Goal: Task Accomplishment & Management: Manage account settings

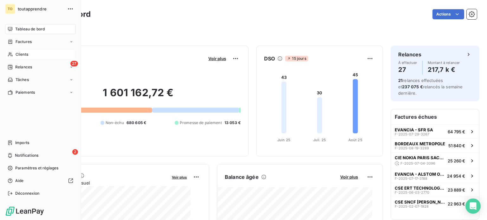
click at [23, 57] on span "Clients" at bounding box center [22, 55] width 13 height 6
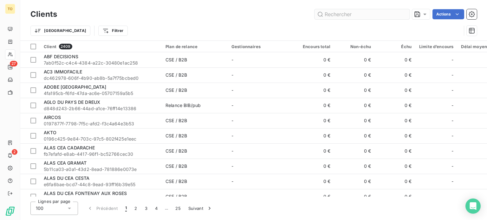
click at [329, 16] on input "text" at bounding box center [361, 14] width 95 height 10
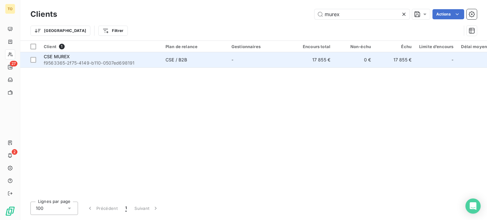
type input "murex"
click at [73, 66] on span "f9563365-2f75-4149-b110-0507ed698191" at bounding box center [101, 63] width 114 height 6
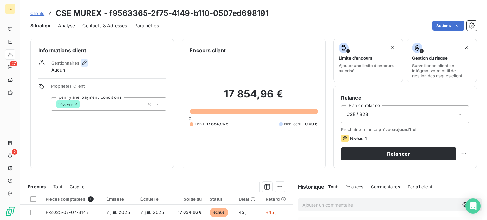
click at [87, 66] on icon "button" at bounding box center [84, 63] width 6 height 6
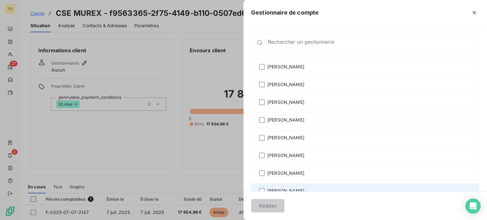
scroll to position [148, 0]
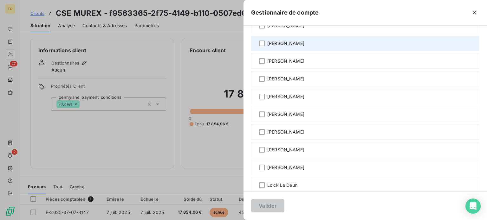
click at [267, 47] on span "Etienne LELIEVRE" at bounding box center [285, 43] width 37 height 6
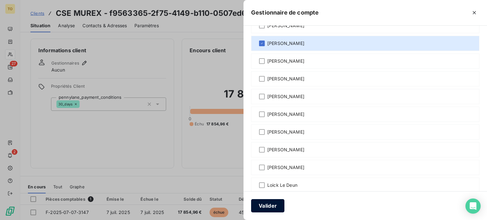
click at [251, 203] on button "Valider" at bounding box center [267, 205] width 33 height 13
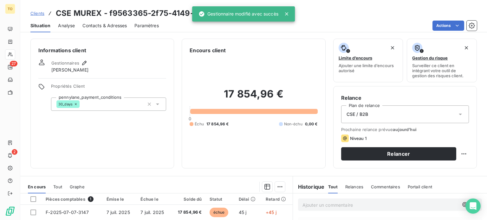
click at [111, 29] on span "Contacts & Adresses" at bounding box center [104, 26] width 44 height 6
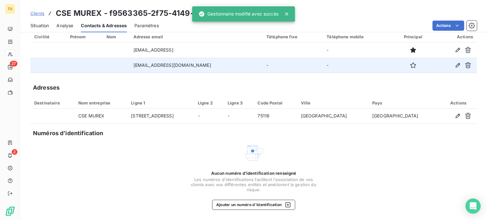
scroll to position [0, 0]
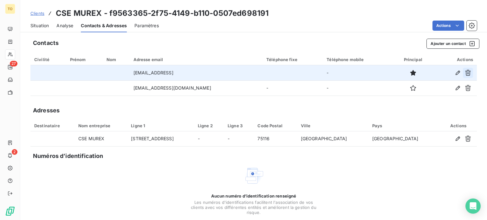
click at [465, 76] on icon "button" at bounding box center [468, 73] width 6 height 6
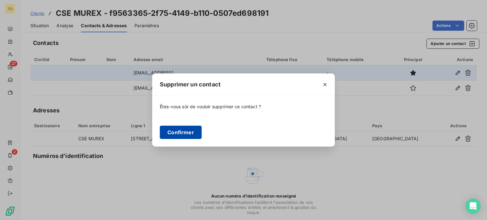
click at [160, 133] on button "Confirmer" at bounding box center [181, 132] width 42 height 13
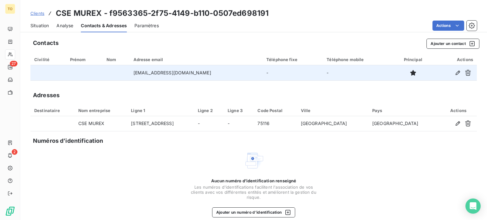
click at [44, 15] on span "Clients" at bounding box center [37, 13] width 14 height 5
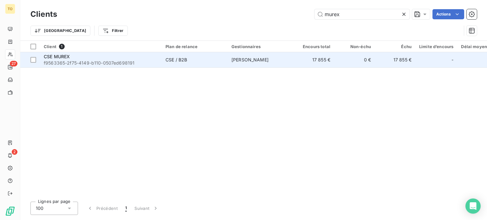
click at [132, 66] on span "f9563365-2f75-4149-b110-0507ed698191" at bounding box center [101, 63] width 114 height 6
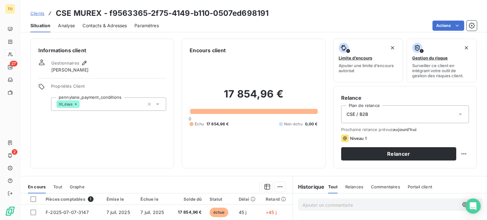
scroll to position [74, 0]
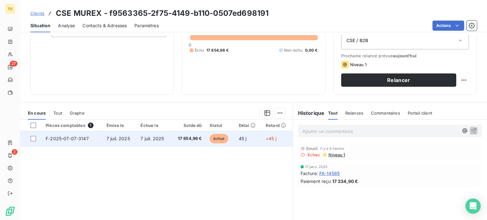
click at [184, 142] on span "17 854,96 €" at bounding box center [188, 139] width 27 height 6
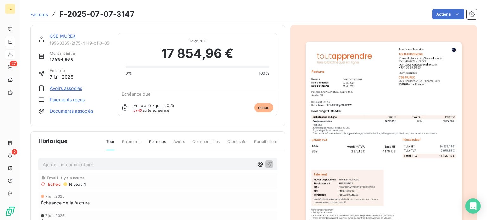
scroll to position [74, 0]
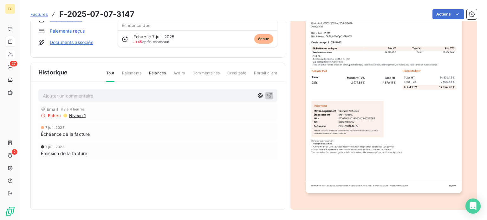
click at [86, 118] on span "Niveau 1" at bounding box center [76, 115] width 17 height 5
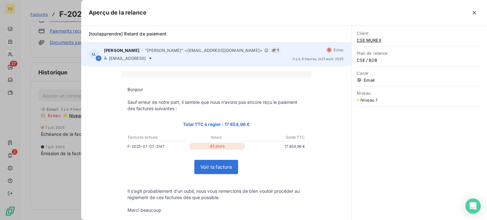
click at [153, 61] on icon at bounding box center [150, 58] width 5 height 5
click at [100, 61] on span at bounding box center [99, 58] width 6 height 6
click at [100, 60] on icon at bounding box center [99, 58] width 4 height 4
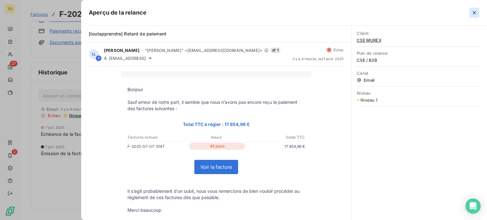
click at [471, 15] on icon "button" at bounding box center [474, 13] width 6 height 6
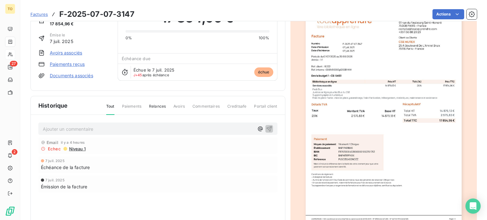
scroll to position [23, 0]
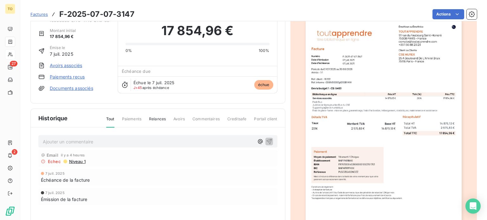
click at [151, 127] on span "Relances" at bounding box center [157, 121] width 17 height 11
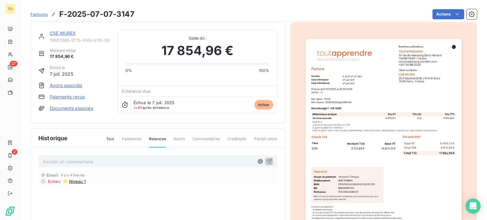
scroll to position [0, 0]
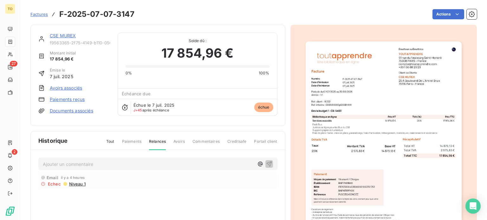
click at [76, 38] on link "CSE MUREX" at bounding box center [63, 35] width 26 height 5
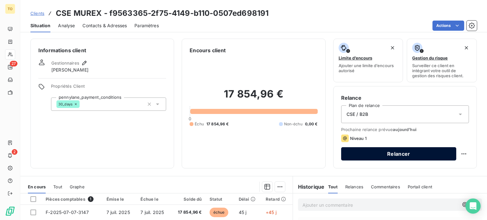
click at [396, 161] on button "Relancer" at bounding box center [398, 153] width 115 height 13
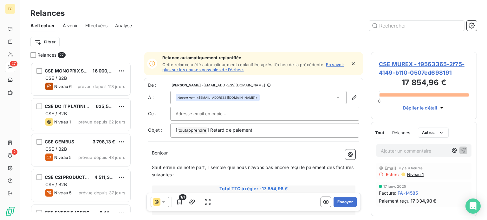
scroll to position [148, 0]
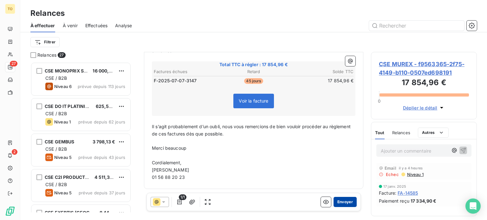
click at [338, 207] on button "Envoyer" at bounding box center [344, 202] width 23 height 10
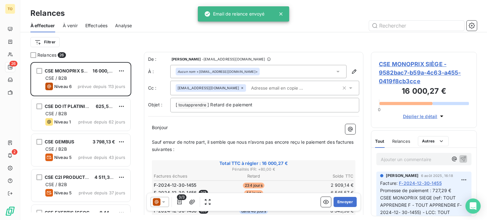
scroll to position [146, 96]
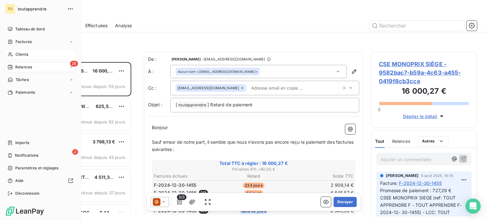
click at [16, 60] on div "Clients" at bounding box center [40, 54] width 71 height 10
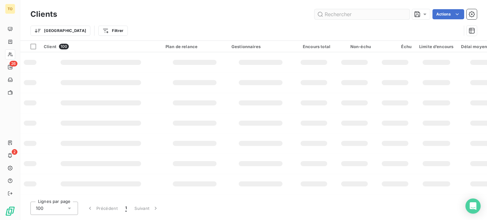
click at [318, 16] on input "text" at bounding box center [361, 14] width 95 height 10
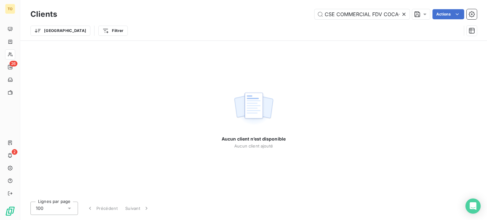
drag, startPoint x: 371, startPoint y: 15, endPoint x: 255, endPoint y: 1, distance: 116.2
click at [260, 2] on div "Clients CSE COMMERCIAL FDV COCA-COLA EUROPACIFIC PARTNERS (CCEP) Actions Trier …" at bounding box center [253, 20] width 467 height 41
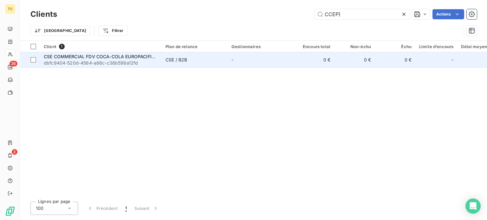
type input "CCEP)"
click at [119, 66] on span "dbfc9404-520d-4564-a86c-c36b598a12fd" at bounding box center [101, 63] width 114 height 6
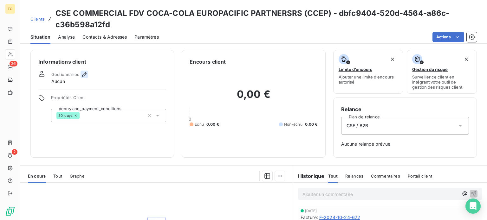
click at [87, 78] on icon "button" at bounding box center [84, 74] width 6 height 6
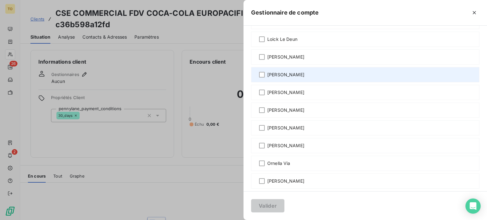
scroll to position [296, 0]
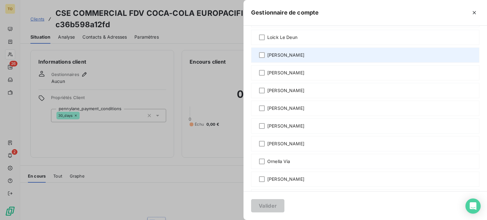
click at [267, 58] on span "Malvina Calmettes" at bounding box center [285, 55] width 37 height 6
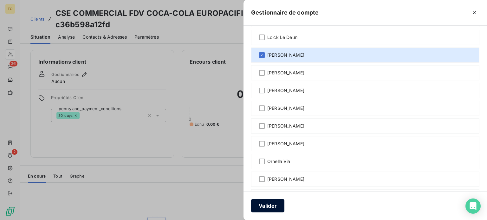
click at [251, 207] on button "Valider" at bounding box center [267, 205] width 33 height 13
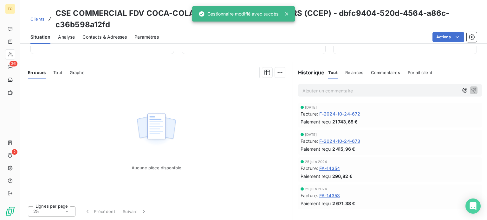
scroll to position [137, 0]
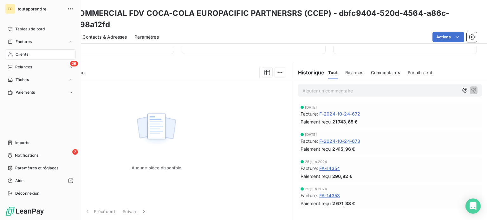
click at [19, 57] on span "Clients" at bounding box center [22, 55] width 13 height 6
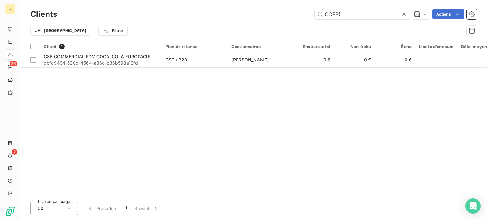
drag, startPoint x: 340, startPoint y: 15, endPoint x: 244, endPoint y: 15, distance: 96.4
click at [246, 15] on div "CCEP) Actions" at bounding box center [271, 14] width 412 height 10
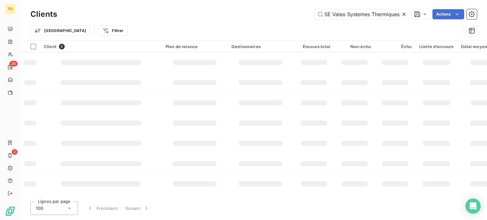
scroll to position [0, 11]
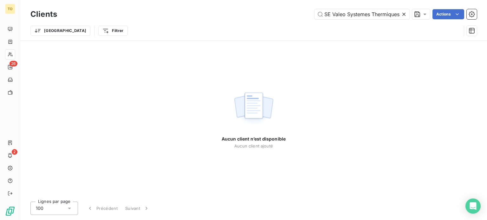
drag, startPoint x: 332, startPoint y: 16, endPoint x: 450, endPoint y: 26, distance: 118.4
click at [450, 26] on div "Clients CSE Valeo Systemes Thermiques Actions Trier Filtrer" at bounding box center [253, 24] width 446 height 33
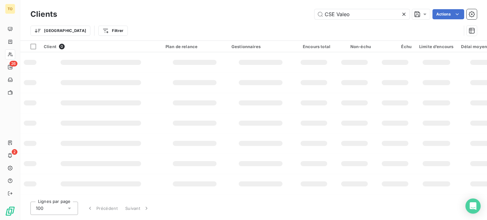
scroll to position [0, 0]
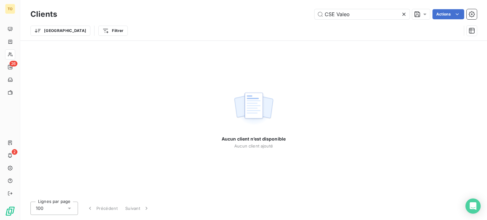
drag, startPoint x: 329, startPoint y: 17, endPoint x: 262, endPoint y: 16, distance: 66.9
click at [262, 16] on div "CSE Valeo Actions" at bounding box center [271, 14] width 412 height 10
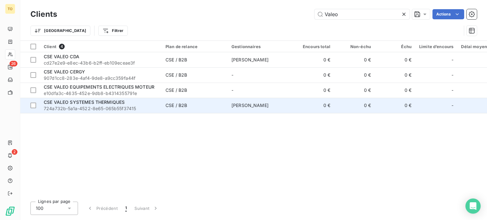
type input "Valeo"
click at [123, 106] on div "CSE VALEO SYSTEMES THERMIQUES" at bounding box center [101, 102] width 114 height 6
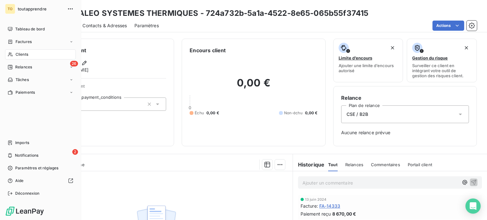
drag, startPoint x: 27, startPoint y: 68, endPoint x: 88, endPoint y: 59, distance: 61.8
click at [27, 57] on span "Clients" at bounding box center [22, 55] width 13 height 6
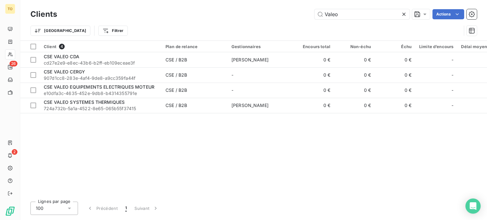
drag, startPoint x: 317, startPoint y: 18, endPoint x: 257, endPoint y: 12, distance: 59.8
click at [264, 14] on div "Valeo Actions" at bounding box center [271, 14] width 412 height 10
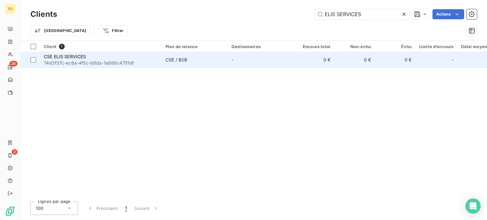
type input "ELIS SERVICES"
click at [86, 59] on span "CSE ELIS SERVICES" at bounding box center [65, 56] width 42 height 5
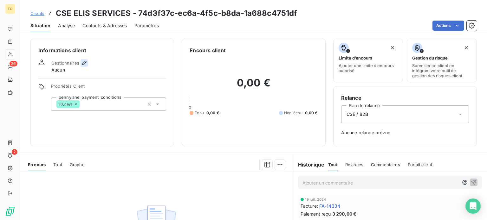
click at [87, 66] on icon "button" at bounding box center [84, 63] width 6 height 6
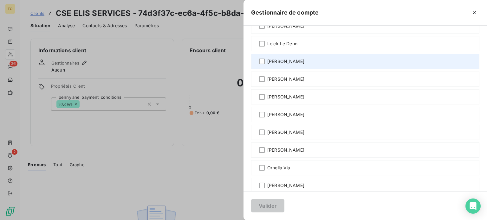
scroll to position [296, 0]
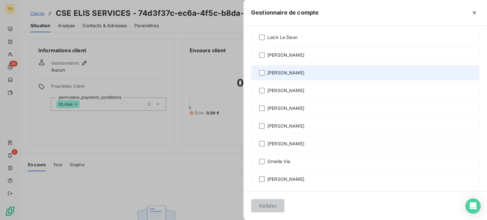
click at [267, 76] on span "Marion ARTEIL" at bounding box center [285, 73] width 37 height 6
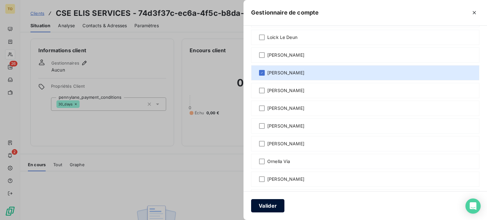
click at [251, 202] on button "Valider" at bounding box center [267, 205] width 33 height 13
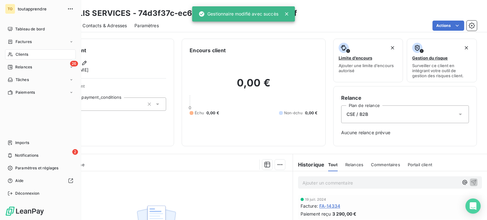
click at [16, 60] on div "Clients" at bounding box center [40, 54] width 71 height 10
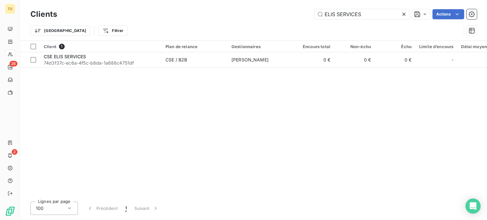
drag, startPoint x: 365, startPoint y: 17, endPoint x: 274, endPoint y: 8, distance: 91.7
click at [274, 8] on div "Clients ELIS SERVICES Actions Trier Filtrer" at bounding box center [253, 20] width 467 height 41
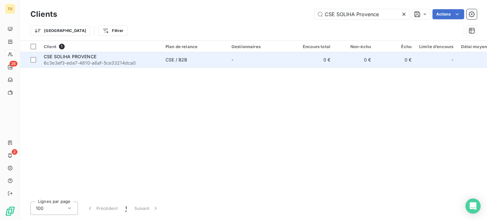
type input "CSE SOLIHA Provence"
click at [96, 59] on span "CSE SOLIHA PROVENCE" at bounding box center [70, 56] width 53 height 5
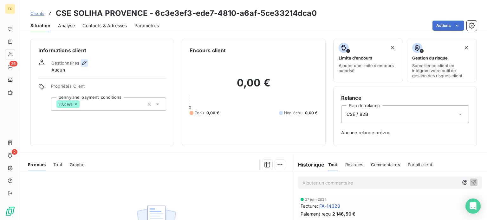
click at [87, 65] on icon "button" at bounding box center [84, 63] width 4 height 4
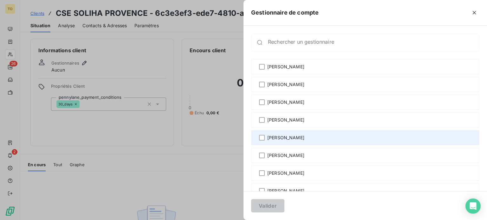
scroll to position [148, 0]
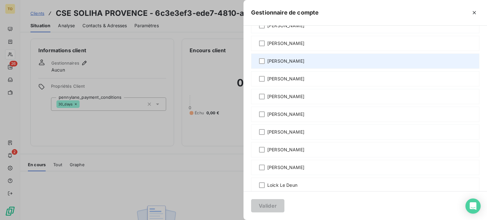
click at [267, 64] on span "François de Bentzmann" at bounding box center [285, 61] width 37 height 6
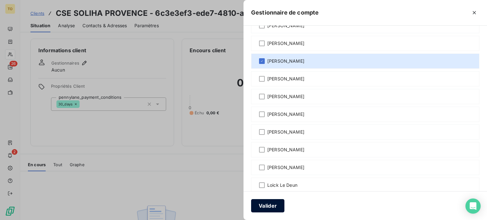
click at [251, 206] on button "Valider" at bounding box center [267, 205] width 33 height 13
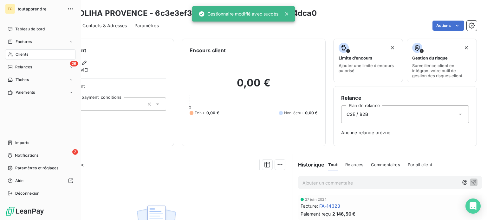
click at [19, 57] on span "Clients" at bounding box center [22, 55] width 13 height 6
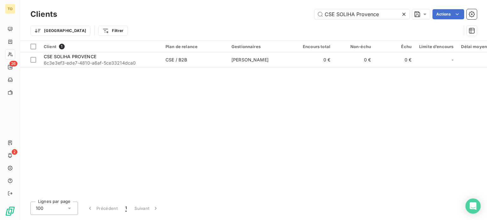
drag, startPoint x: 376, startPoint y: 16, endPoint x: 254, endPoint y: 12, distance: 122.4
click at [254, 12] on div "CSE SOLIHA Provence Actions" at bounding box center [271, 14] width 412 height 10
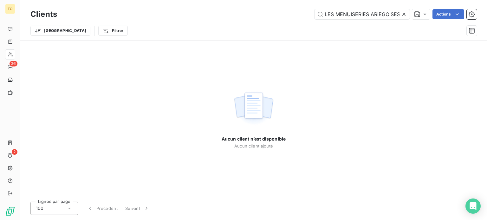
drag, startPoint x: 355, startPoint y: 13, endPoint x: 224, endPoint y: 11, distance: 130.6
click at [231, 13] on div "LES MENUISERIES ARIEGOISES Actions" at bounding box center [271, 14] width 412 height 10
drag, startPoint x: 354, startPoint y: 17, endPoint x: 246, endPoint y: 18, distance: 107.8
click at [252, 17] on div "ARIEGOISES Actions" at bounding box center [271, 14] width 412 height 10
type input "m"
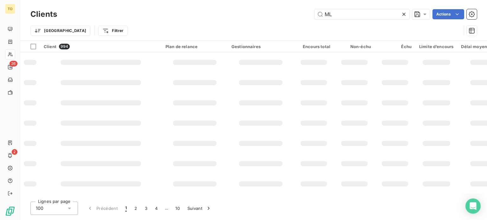
type input "M"
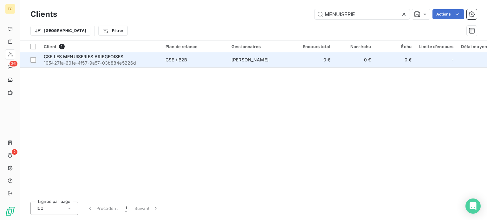
type input "MENUISERIE"
click at [124, 59] on span "CSE LES MENUISERIES ARIÈGEOISES" at bounding box center [84, 56] width 80 height 5
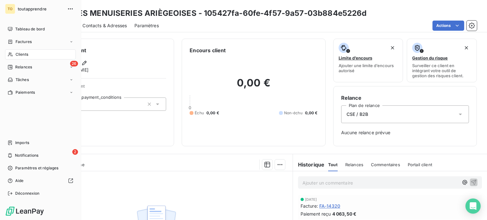
click at [16, 60] on div "Clients" at bounding box center [40, 54] width 71 height 10
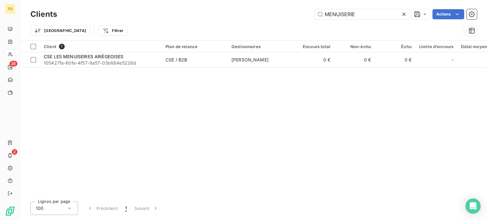
drag, startPoint x: 351, startPoint y: 13, endPoint x: 272, endPoint y: 13, distance: 79.3
click at [274, 13] on div "MENUISERIE Actions" at bounding box center [271, 14] width 412 height 10
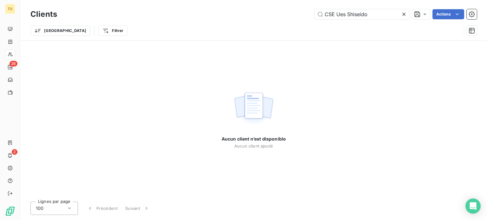
drag, startPoint x: 337, startPoint y: 16, endPoint x: 297, endPoint y: 16, distance: 40.3
click at [298, 16] on div "CSE Ues Shiseido Actions" at bounding box center [271, 14] width 412 height 10
drag, startPoint x: 345, startPoint y: 17, endPoint x: 250, endPoint y: 12, distance: 94.6
click at [251, 12] on div "Shiseido Actions" at bounding box center [271, 14] width 412 height 10
paste input "CSE Ues Shiseido"
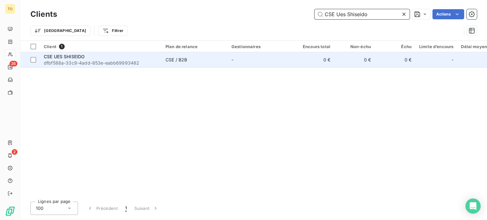
type input "CSE Ues Shiseido"
click at [90, 66] on span "dfbf588a-33c9-4add-853e-eabb69993482" at bounding box center [101, 63] width 114 height 6
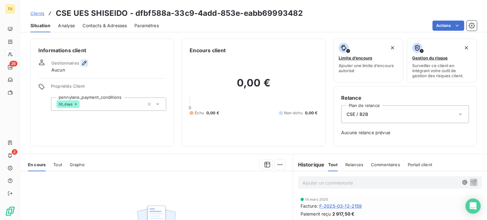
click at [87, 66] on icon "button" at bounding box center [84, 63] width 6 height 6
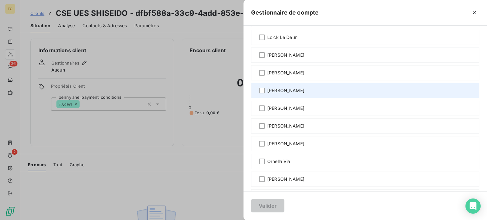
scroll to position [370, 0]
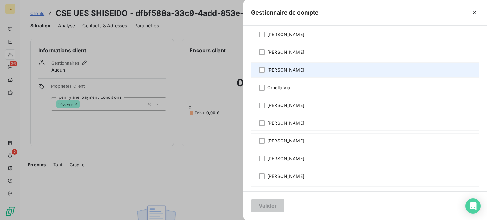
click at [267, 73] on span "Mickaël Zeszut" at bounding box center [285, 70] width 37 height 6
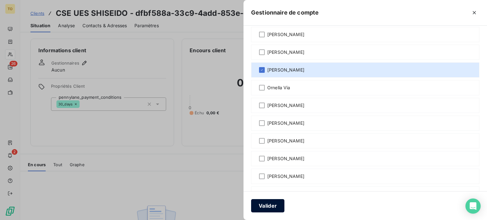
click at [251, 207] on button "Valider" at bounding box center [267, 205] width 33 height 13
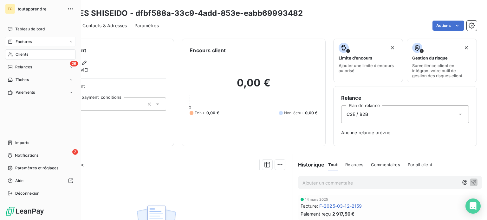
drag, startPoint x: 32, startPoint y: 69, endPoint x: 77, endPoint y: 53, distance: 48.2
click at [32, 60] on div "Clients" at bounding box center [40, 54] width 71 height 10
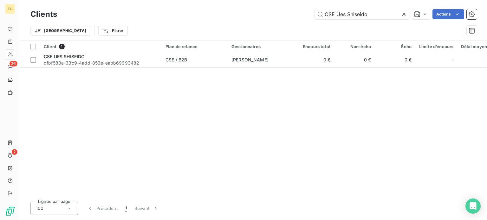
drag, startPoint x: 287, startPoint y: 19, endPoint x: 223, endPoint y: 13, distance: 63.9
click at [227, 14] on div "CSE Ues Shiseido Actions" at bounding box center [271, 14] width 412 height 10
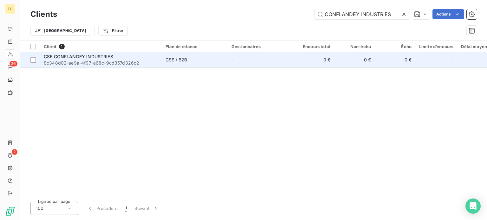
type input "CONFLANDEY INDUSTRIES"
click at [115, 60] on div "CSE CONFLANDEY INDUSTRIES" at bounding box center [101, 57] width 114 height 6
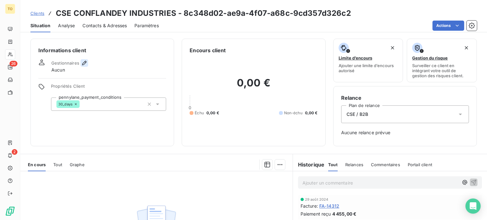
click at [87, 65] on icon "button" at bounding box center [84, 63] width 4 height 4
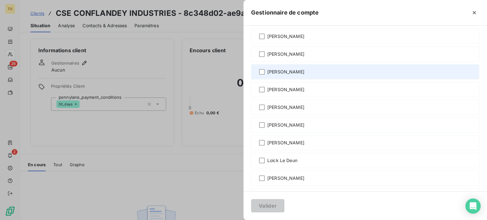
scroll to position [222, 0]
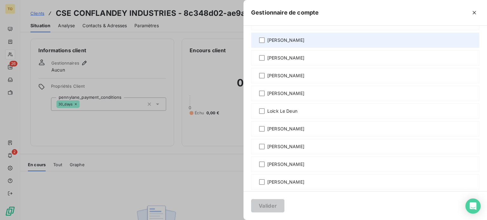
click at [267, 43] on span "Guillaume Laurent" at bounding box center [285, 40] width 37 height 6
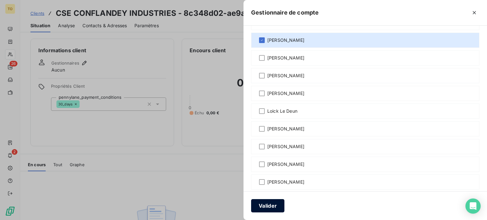
click at [251, 206] on button "Valider" at bounding box center [267, 205] width 33 height 13
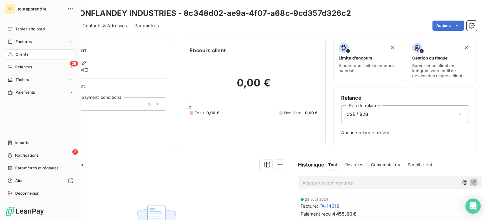
click at [13, 57] on icon at bounding box center [10, 54] width 5 height 5
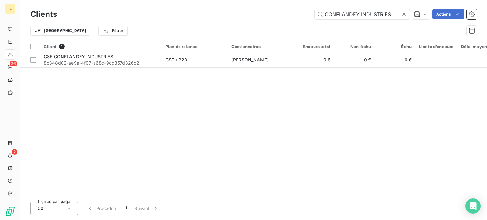
click at [402, 15] on icon at bounding box center [403, 14] width 3 height 3
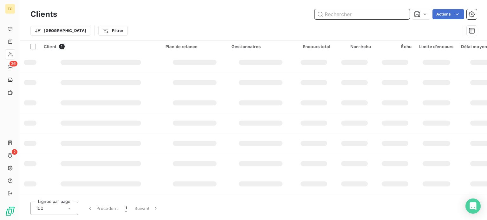
click at [373, 16] on input "text" at bounding box center [361, 14] width 95 height 10
paste input "CHAMPILAND"
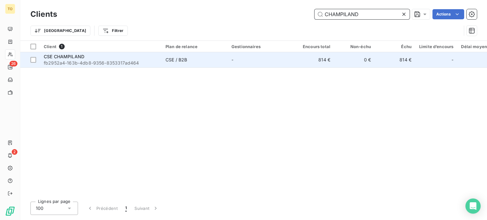
type input "CHAMPILAND"
click at [115, 66] on span "fb2952a4-163b-4db8-9356-8353317ad464" at bounding box center [101, 63] width 114 height 6
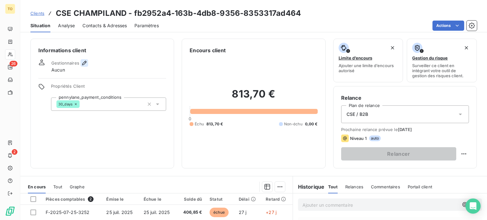
click at [87, 66] on icon "button" at bounding box center [84, 63] width 6 height 6
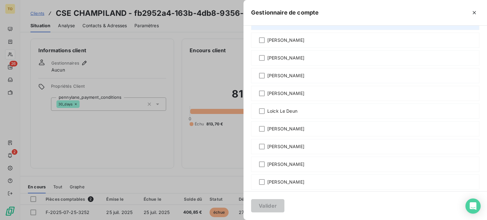
scroll to position [148, 0]
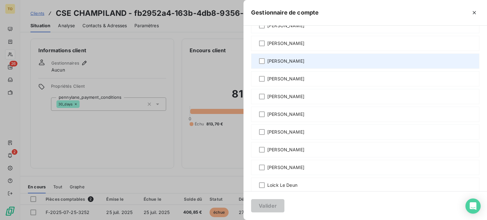
click at [267, 64] on span "François de Bentzmann" at bounding box center [285, 61] width 37 height 6
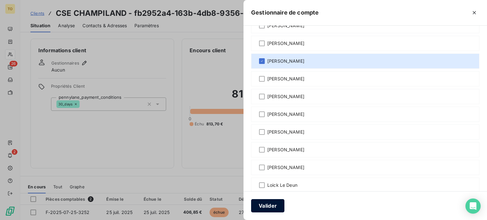
click at [251, 205] on button "Valider" at bounding box center [267, 205] width 33 height 13
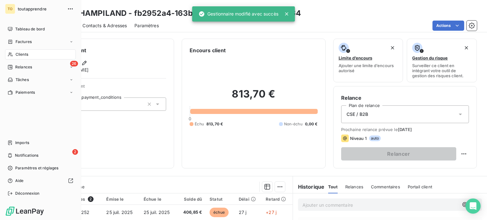
click at [12, 57] on icon at bounding box center [10, 55] width 4 height 4
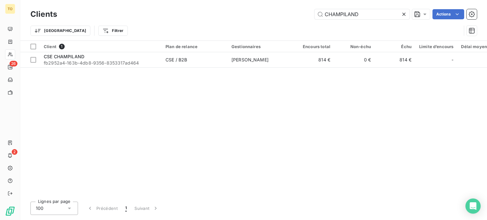
drag, startPoint x: 356, startPoint y: 16, endPoint x: 261, endPoint y: 16, distance: 95.4
click at [262, 16] on div "CHAMPILAND Actions" at bounding box center [271, 14] width 412 height 10
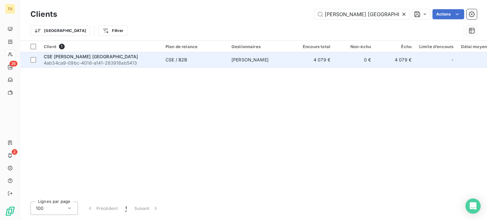
type input "Norma Autoline France"
click at [109, 66] on span "4ab34ca9-09bc-4016-a141-263918ab5413" at bounding box center [101, 63] width 114 height 6
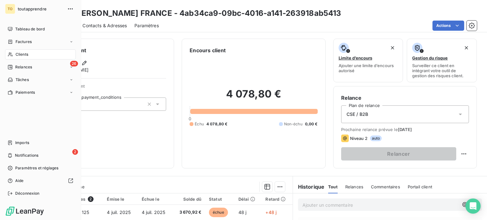
drag, startPoint x: 16, startPoint y: 64, endPoint x: 19, endPoint y: 63, distance: 3.4
click at [16, 60] on div "Clients" at bounding box center [40, 54] width 71 height 10
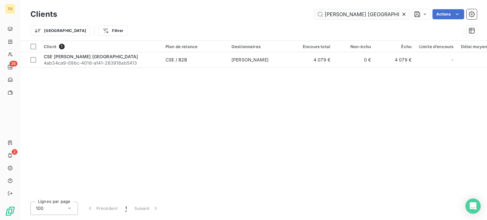
click at [401, 15] on icon at bounding box center [404, 14] width 6 height 6
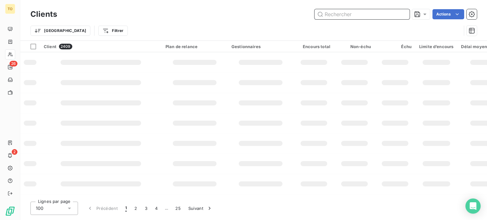
click at [359, 17] on input "text" at bounding box center [361, 14] width 95 height 10
paste input "BNP PARIBAS REAL ESTATE PROPERTY MANAGEMENT"
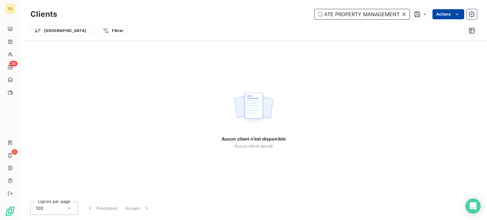
drag, startPoint x: 350, startPoint y: 17, endPoint x: 444, endPoint y: 16, distance: 94.8
click at [444, 16] on div "BNP PARIBAS REAL ESTATE PROPERTY MANAGEMENT Actions" at bounding box center [271, 14] width 412 height 10
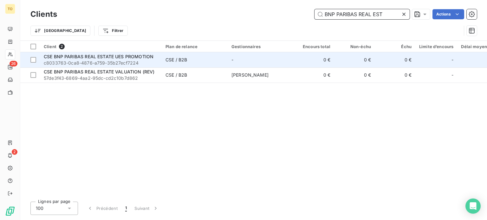
type input "BNP PARIBAS REAL EST"
click at [117, 66] on span "c8033763-0ca8-4876-a759-35b27ecf7224" at bounding box center [101, 63] width 114 height 6
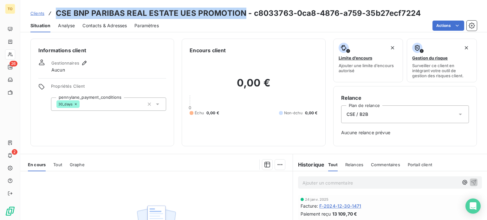
drag, startPoint x: 254, startPoint y: 16, endPoint x: 67, endPoint y: 10, distance: 186.5
click at [67, 10] on h3 "CSE BNP PARIBAS REAL ESTATE UES PROMOTION - c8033763-0ca8-4876-a759-35b27ecf7224" at bounding box center [238, 13] width 365 height 11
copy h3 "CSE BNP PARIBAS REAL ESTATE UES PROMOTION"
click at [87, 66] on icon "button" at bounding box center [84, 63] width 6 height 6
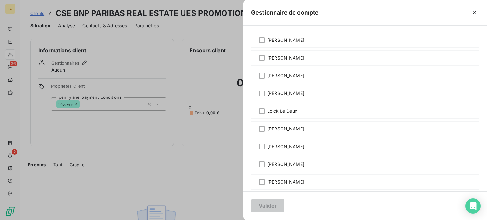
scroll to position [148, 0]
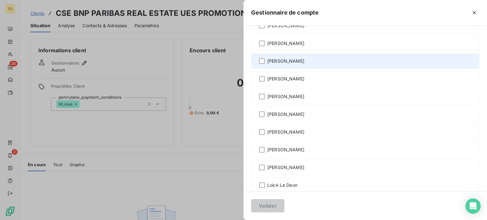
click at [267, 64] on span "François de Bentzmann" at bounding box center [285, 61] width 37 height 6
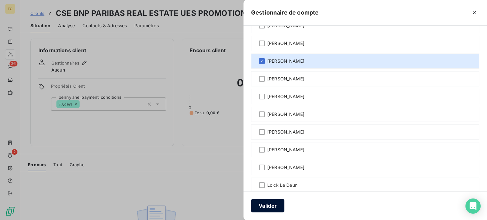
click at [251, 209] on button "Valider" at bounding box center [267, 205] width 33 height 13
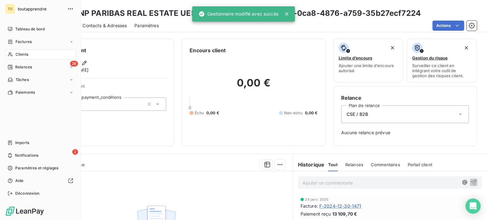
click at [19, 57] on span "Clients" at bounding box center [22, 55] width 13 height 6
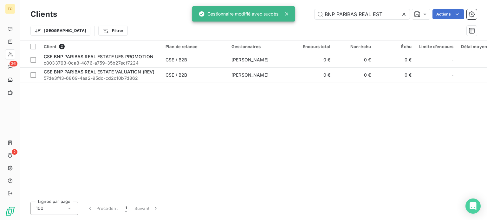
drag, startPoint x: 378, startPoint y: 16, endPoint x: 298, endPoint y: 15, distance: 79.9
click at [298, 15] on div "TO 26 2 Clients BNP PARIBAS REAL EST Actions Trier Filtrer Client 2 Plan de rel…" at bounding box center [243, 110] width 487 height 220
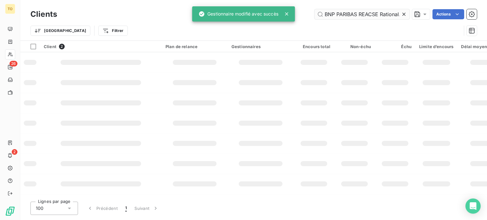
scroll to position [0, 7]
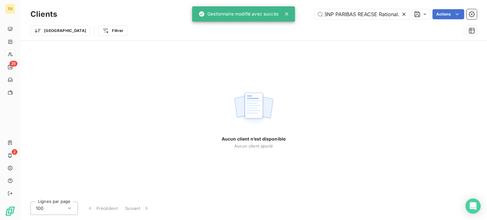
type input "BNP PARIBAS REACSE Rational."
click at [402, 16] on icon at bounding box center [403, 14] width 3 height 3
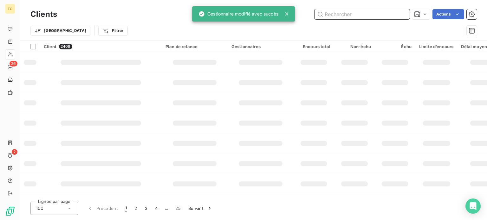
click at [382, 17] on input "text" at bounding box center [361, 14] width 95 height 10
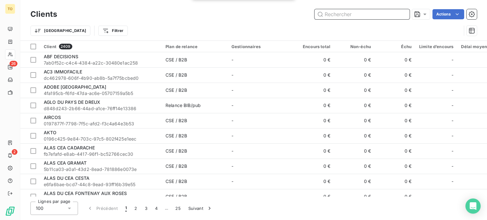
click at [384, 12] on input "text" at bounding box center [361, 14] width 95 height 10
paste input "CSE Rational."
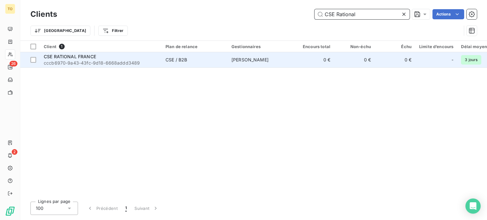
type input "CSE Rational"
click at [103, 66] on span "cccb6970-9a43-43fc-9d18-6668addd3489" at bounding box center [101, 63] width 114 height 6
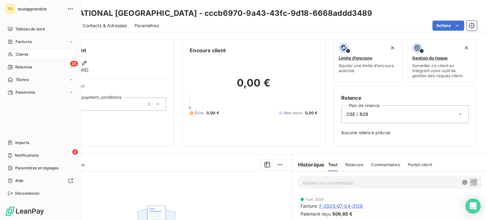
click at [13, 60] on div "Clients" at bounding box center [40, 54] width 71 height 10
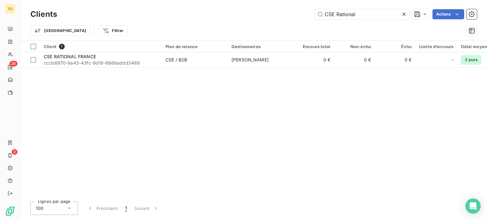
drag, startPoint x: 358, startPoint y: 14, endPoint x: 249, endPoint y: 9, distance: 108.5
click at [250, 9] on div "Clients CSE Rational Actions Trier Filtrer" at bounding box center [253, 20] width 467 height 41
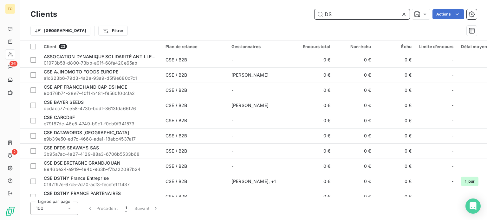
drag, startPoint x: 333, startPoint y: 16, endPoint x: 270, endPoint y: 12, distance: 63.2
click at [270, 11] on div "DS Actions" at bounding box center [271, 14] width 412 height 10
paste input "CSE DSTNY - Destiny France Partenaires"
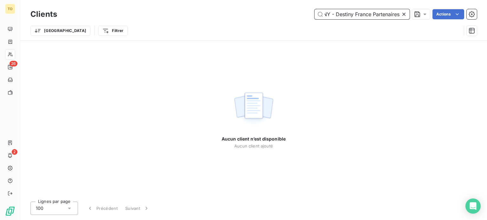
click at [322, 16] on input "CSE DSTNY - Destiny France Partenaires" at bounding box center [361, 14] width 95 height 10
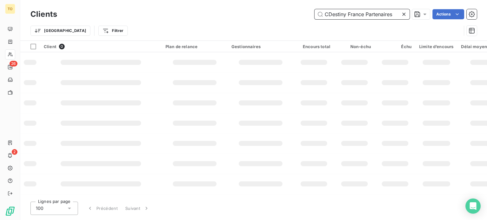
scroll to position [0, 0]
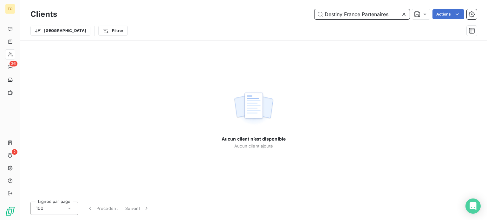
drag, startPoint x: 383, startPoint y: 15, endPoint x: 335, endPoint y: 15, distance: 48.2
click at [335, 15] on input "Destiny France Partenaires" at bounding box center [361, 14] width 95 height 10
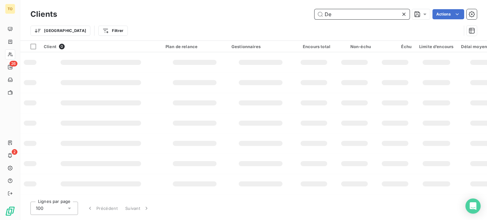
type input "D"
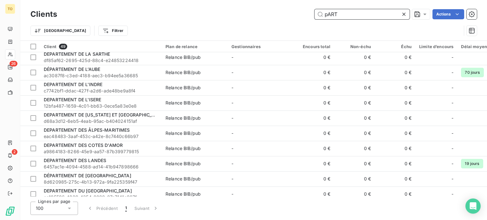
scroll to position [518, 0]
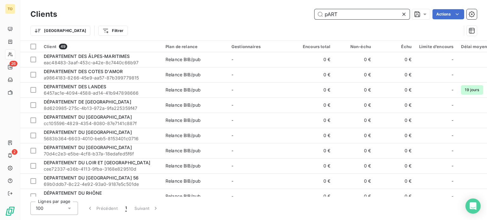
drag, startPoint x: 309, startPoint y: 14, endPoint x: 293, endPoint y: 14, distance: 16.5
click at [293, 14] on div "pART Actions" at bounding box center [271, 14] width 412 height 10
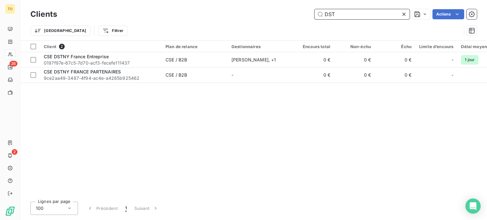
scroll to position [0, 0]
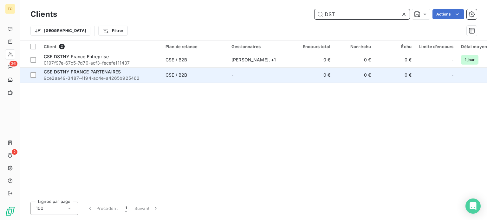
type input "DST"
click at [123, 81] on span "9ce2aa49-3487-4f94-ac4e-a4265b925462" at bounding box center [101, 78] width 114 height 6
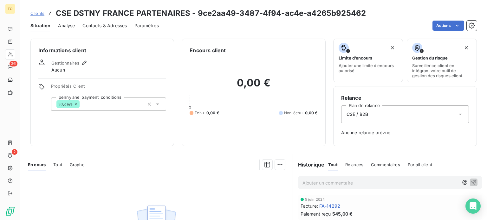
click at [99, 72] on div "Gestionnaires Aucun" at bounding box center [102, 66] width 128 height 14
click at [87, 66] on icon "button" at bounding box center [84, 63] width 6 height 6
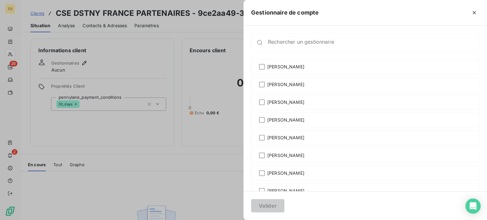
scroll to position [222, 0]
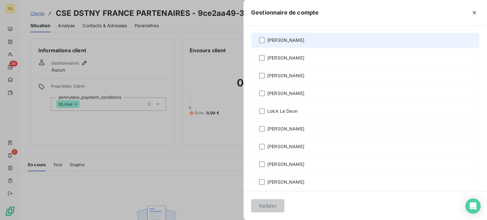
click at [267, 43] on span "Guillaume Laurent" at bounding box center [285, 40] width 37 height 6
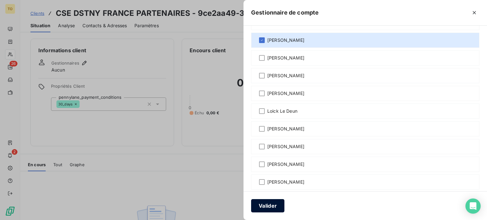
click at [251, 208] on button "Valider" at bounding box center [267, 205] width 33 height 13
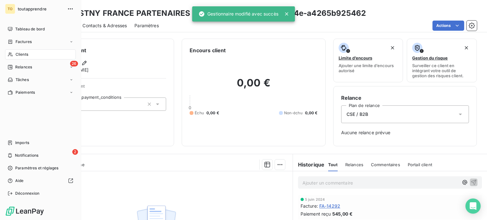
drag, startPoint x: 19, startPoint y: 67, endPoint x: 63, endPoint y: 63, distance: 44.6
click at [19, 57] on span "Clients" at bounding box center [22, 55] width 13 height 6
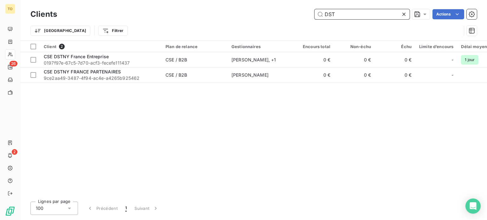
drag, startPoint x: 336, startPoint y: 19, endPoint x: 286, endPoint y: 14, distance: 50.3
click at [287, 14] on div "DST Actions" at bounding box center [271, 14] width 412 height 10
paste input "CSE DCF (SE LOGER)"
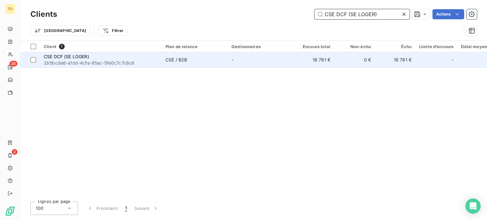
type input "CSE DCF (SE LOGER)"
click at [82, 60] on div "CSE DCF (SE LOGER)" at bounding box center [101, 57] width 114 height 6
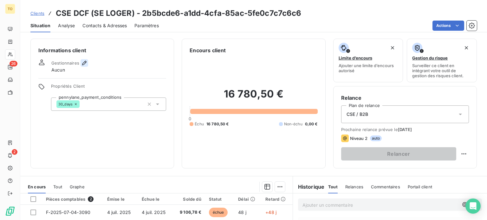
click at [87, 66] on icon "button" at bounding box center [84, 63] width 6 height 6
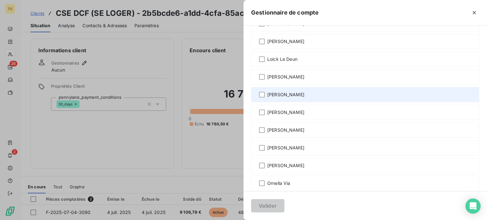
scroll to position [296, 0]
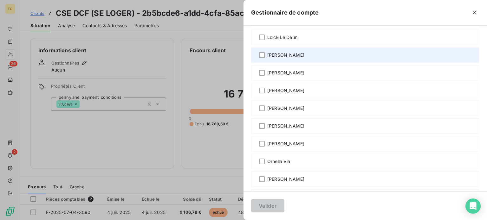
click at [267, 58] on span "Malvina Calmettes" at bounding box center [285, 55] width 37 height 6
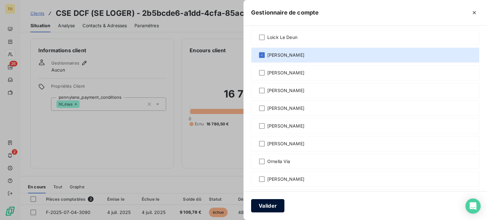
click at [251, 204] on button "Valider" at bounding box center [267, 205] width 33 height 13
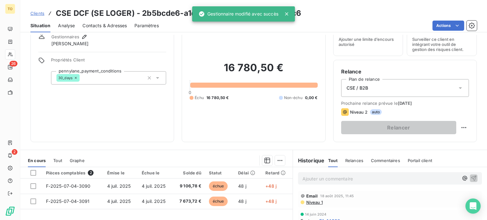
scroll to position [0, 0]
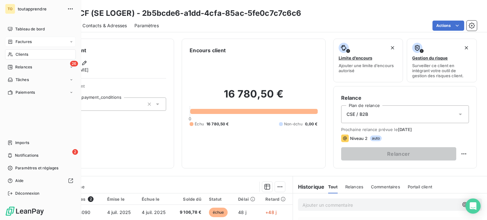
drag, startPoint x: 20, startPoint y: 71, endPoint x: 65, endPoint y: 58, distance: 47.1
click at [20, 57] on span "Clients" at bounding box center [22, 55] width 13 height 6
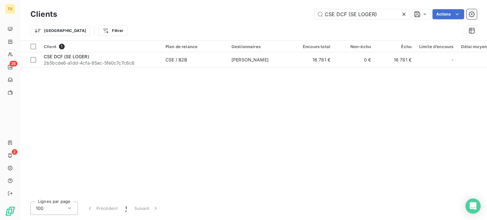
drag, startPoint x: 327, startPoint y: 14, endPoint x: 274, endPoint y: 12, distance: 52.7
click at [275, 12] on div "CSE DCF (SE LOGER) Actions" at bounding box center [271, 14] width 412 height 10
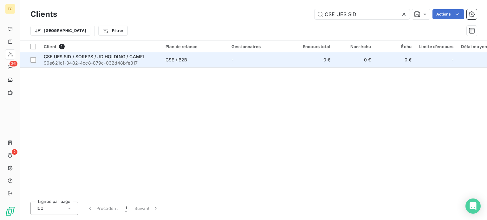
type input "CSE UES SID"
click at [84, 66] on span "99e621c1-3482-4cc8-879c-032d48bfe317" at bounding box center [101, 63] width 114 height 6
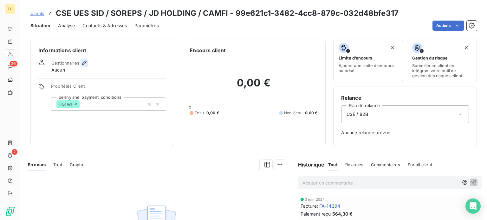
click at [87, 66] on icon "button" at bounding box center [84, 63] width 6 height 6
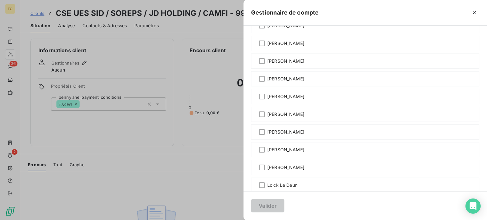
scroll to position [296, 0]
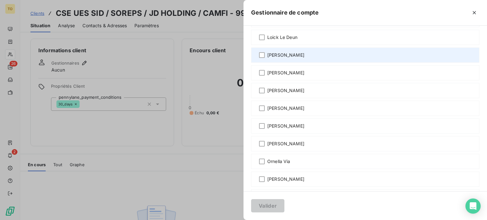
click at [267, 58] on span "Malvina Calmettes" at bounding box center [285, 55] width 37 height 6
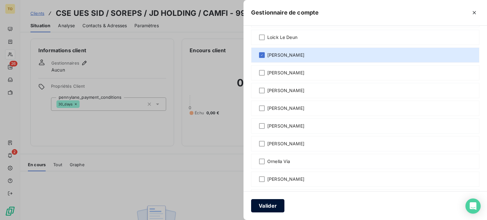
click at [251, 205] on button "Valider" at bounding box center [267, 205] width 33 height 13
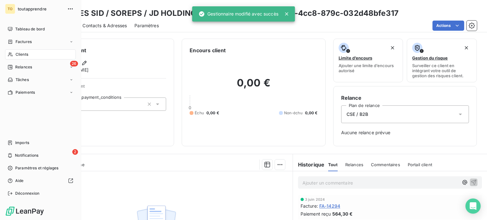
drag, startPoint x: 18, startPoint y: 64, endPoint x: 227, endPoint y: 20, distance: 213.6
click at [18, 60] on div "Clients" at bounding box center [40, 54] width 71 height 10
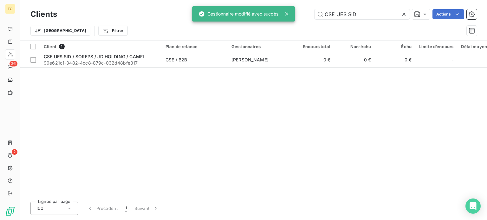
drag, startPoint x: 353, startPoint y: 16, endPoint x: 288, endPoint y: 16, distance: 65.3
click at [288, 16] on div "TO 26 2 Clients CSE UES SID Actions Trier Filtrer Client 1 Plan de relance Gest…" at bounding box center [243, 110] width 487 height 220
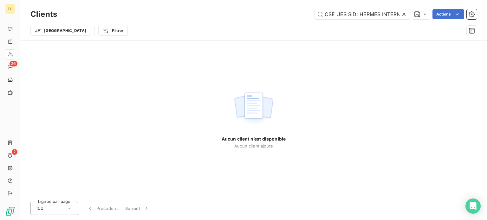
drag, startPoint x: 323, startPoint y: 16, endPoint x: 244, endPoint y: 16, distance: 79.6
click at [246, 16] on div "CSE UES SID: HERMES INTERNATIONAL Actions" at bounding box center [271, 14] width 412 height 10
click at [381, 16] on input "HERMES INTERNATIONAL" at bounding box center [361, 14] width 95 height 10
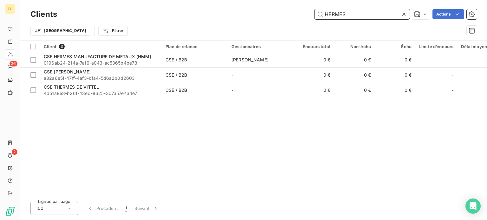
drag, startPoint x: 298, startPoint y: 16, endPoint x: 256, endPoint y: 14, distance: 42.2
click at [258, 14] on div "HERMES Actions" at bounding box center [271, 14] width 412 height 10
paste input "CSE HERMÈS INTERNATIONAL"
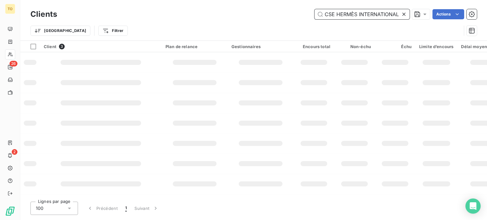
scroll to position [0, 4]
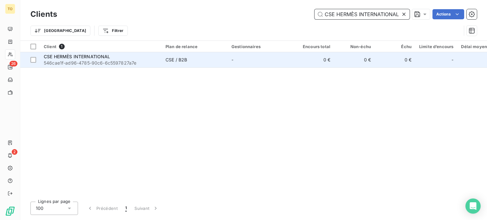
type input "CSE HERMÈS INTERNATIONAL"
click at [100, 66] on span "546cae1f-ad96-4785-90c6-6c5597827a7e" at bounding box center [101, 63] width 114 height 6
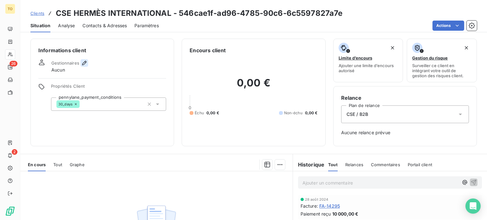
click at [87, 66] on icon "button" at bounding box center [84, 63] width 6 height 6
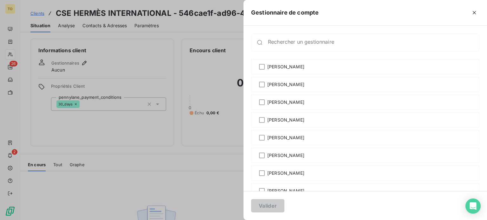
scroll to position [296, 0]
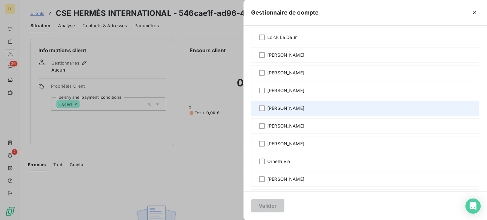
drag, startPoint x: 222, startPoint y: 156, endPoint x: 214, endPoint y: 191, distance: 35.7
click at [267, 76] on span "Marion ARTEIL" at bounding box center [285, 73] width 37 height 6
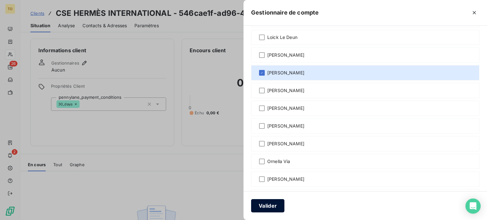
click at [251, 203] on button "Valider" at bounding box center [267, 205] width 33 height 13
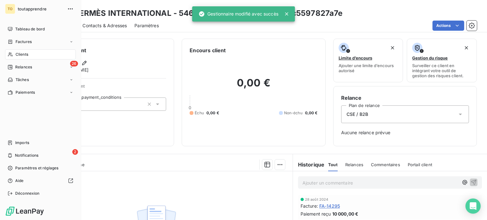
drag, startPoint x: 26, startPoint y: 67, endPoint x: 41, endPoint y: 65, distance: 15.7
click at [26, 57] on span "Clients" at bounding box center [22, 55] width 13 height 6
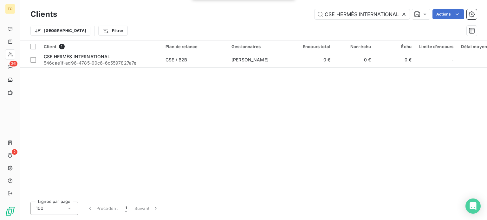
scroll to position [0, 4]
click at [402, 16] on icon at bounding box center [403, 14] width 3 height 3
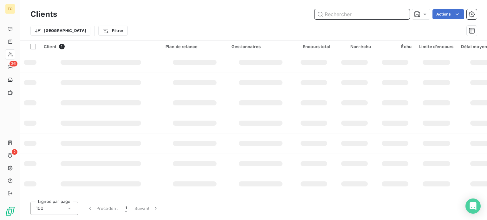
click at [373, 17] on input "text" at bounding box center [361, 14] width 95 height 10
paste input "Enza Zaden"
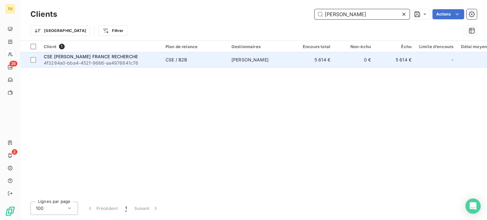
type input "Enza Zaden"
click at [127, 59] on span "CSE ENZA ZADEN FRANCE RECHERCHE" at bounding box center [91, 56] width 94 height 5
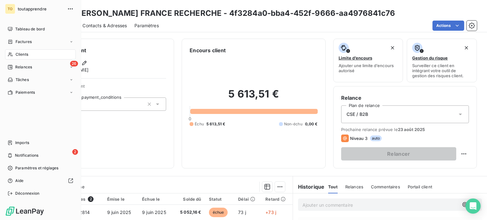
drag, startPoint x: 15, startPoint y: 68, endPoint x: 19, endPoint y: 67, distance: 4.5
click at [13, 57] on icon at bounding box center [10, 54] width 5 height 5
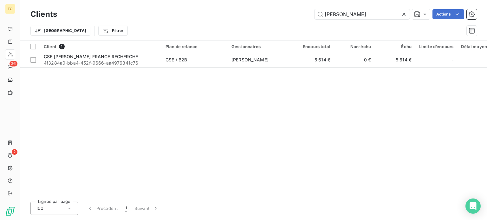
drag, startPoint x: 287, startPoint y: 16, endPoint x: 268, endPoint y: 15, distance: 19.7
click at [269, 16] on div "Enza Zaden Actions" at bounding box center [271, 14] width 412 height 10
type input "Arseaa"
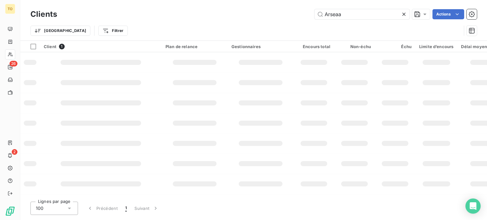
click at [268, 15] on div "Arseaa Actions" at bounding box center [271, 14] width 412 height 10
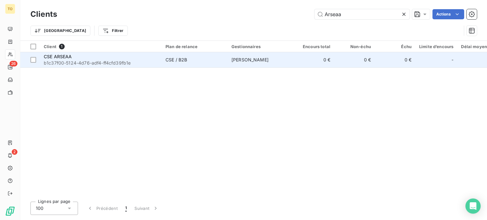
click at [90, 66] on span "b1c37f00-5124-4d76-adf4-ff4cfd39fb1e" at bounding box center [101, 63] width 114 height 6
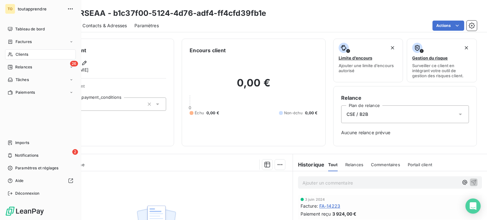
drag, startPoint x: 20, startPoint y: 67, endPoint x: 45, endPoint y: 70, distance: 24.6
click at [20, 57] on span "Clients" at bounding box center [22, 55] width 13 height 6
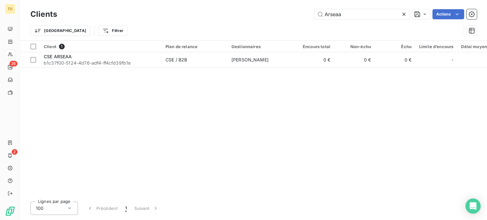
drag, startPoint x: 331, startPoint y: 15, endPoint x: 269, endPoint y: 12, distance: 61.9
click at [269, 12] on div "Arseaa Actions" at bounding box center [271, 14] width 412 height 10
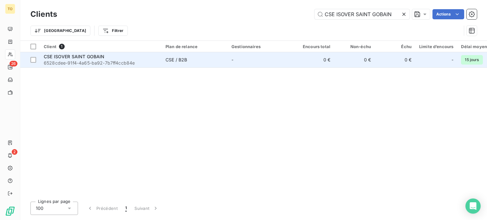
type input "CSE ISOVER SAINT GOBAIN"
click at [85, 68] on td "CSE ISOVER SAINT GOBAIN 6528cdee-91f4-4a65-ba92-7b7ff4ccb84e" at bounding box center [101, 59] width 122 height 15
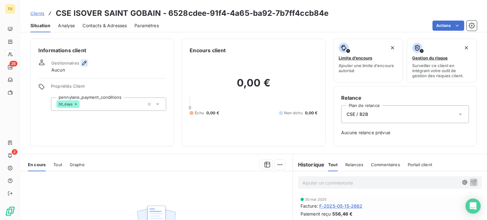
click at [87, 66] on icon "button" at bounding box center [84, 63] width 6 height 6
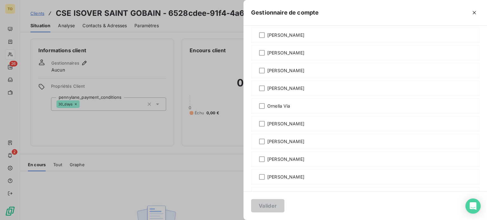
scroll to position [370, 0]
drag, startPoint x: 218, startPoint y: 59, endPoint x: 213, endPoint y: 85, distance: 26.5
drag, startPoint x: 207, startPoint y: 205, endPoint x: 190, endPoint y: 198, distance: 18.5
click at [251, 205] on button "Valider" at bounding box center [267, 205] width 33 height 13
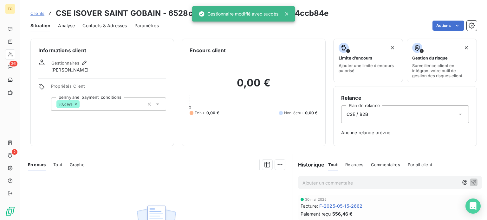
scroll to position [74, 0]
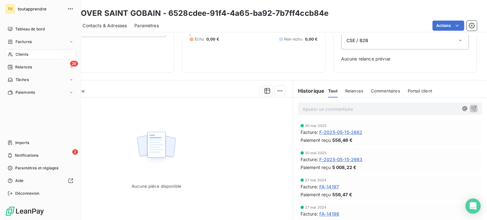
click at [26, 57] on span "Clients" at bounding box center [22, 55] width 13 height 6
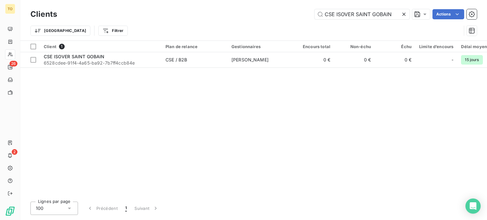
click at [401, 16] on icon at bounding box center [404, 14] width 6 height 6
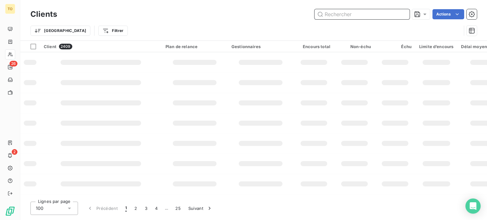
click at [383, 17] on input "text" at bounding box center [361, 14] width 95 height 10
paste input "CSE MUTUALITÉ FRANÇAISE ALSA"
click at [379, 17] on input "CSE MUTUALITÉ FRANÇAISE ALSA" at bounding box center [361, 14] width 95 height 10
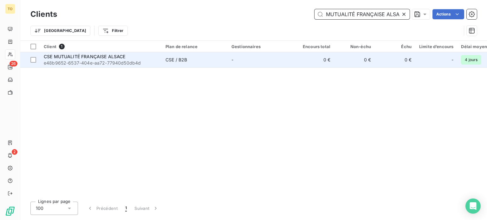
type input "CSE MUTUALITÉ FRANÇAISE ALSA"
click at [111, 66] on span "e48b9652-6537-404e-aa72-77940d50db4d" at bounding box center [101, 63] width 114 height 6
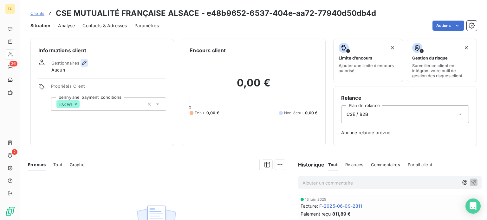
click at [87, 66] on icon "button" at bounding box center [84, 63] width 6 height 6
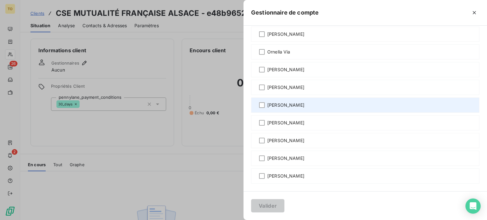
scroll to position [518, 0]
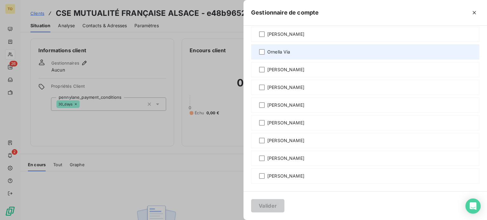
click at [267, 49] on span "Ornella Via" at bounding box center [278, 52] width 23 height 6
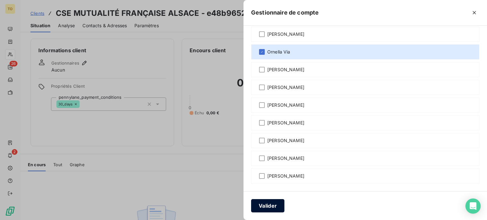
drag, startPoint x: 211, startPoint y: 209, endPoint x: 152, endPoint y: 139, distance: 91.1
click at [251, 209] on button "Valider" at bounding box center [267, 205] width 33 height 13
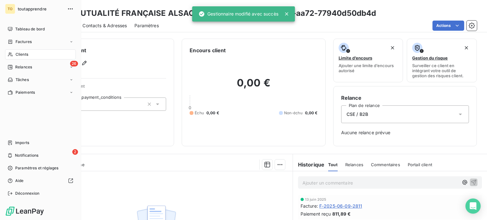
click at [20, 57] on span "Clients" at bounding box center [22, 55] width 13 height 6
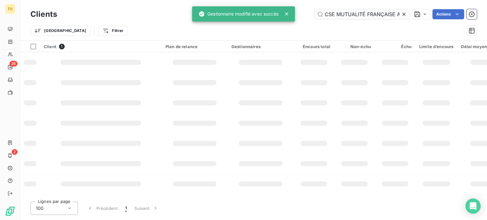
scroll to position [0, 15]
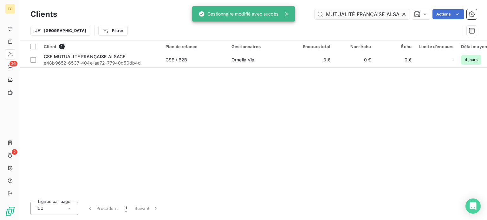
click at [401, 16] on icon at bounding box center [404, 14] width 6 height 6
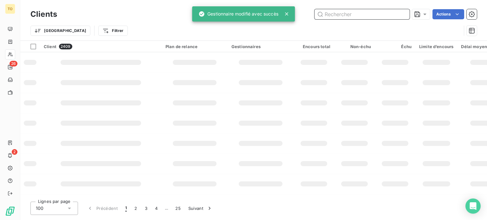
click at [377, 16] on input "text" at bounding box center [361, 14] width 95 height 10
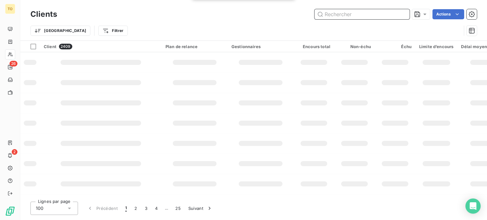
paste input "Préfecture - Haute Marne (52)"
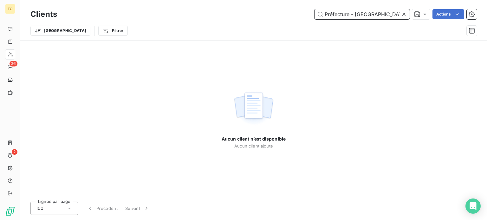
drag, startPoint x: 347, startPoint y: 16, endPoint x: 269, endPoint y: 16, distance: 78.6
click at [269, 16] on div "Préfecture - Haute Marne Actions" at bounding box center [271, 14] width 412 height 10
drag, startPoint x: 353, startPoint y: 15, endPoint x: 293, endPoint y: 15, distance: 59.6
click at [293, 15] on div "Haute Marne Actions" at bounding box center [271, 14] width 412 height 10
paste input "5 rue Francis de Pressensé"
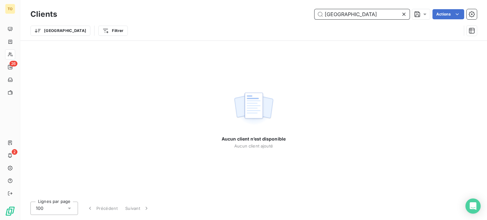
type input "5 rue Francis de Pressensé"
click at [292, 15] on div "5 rue Francis de Pressensé Actions" at bounding box center [271, 14] width 412 height 10
click at [401, 16] on icon at bounding box center [404, 14] width 6 height 6
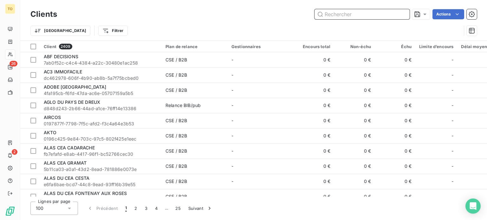
click at [343, 16] on input "text" at bounding box center [361, 14] width 95 height 10
paste input "CSE SIÈGE SNCF VOYAGEURS"
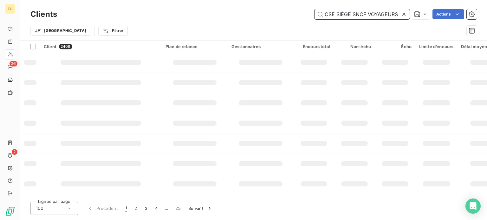
scroll to position [0, 3]
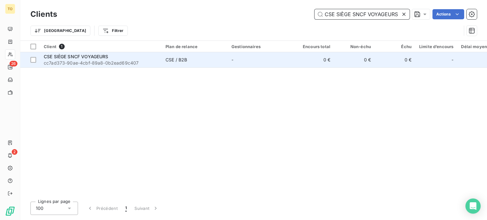
type input "CSE SIÈGE SNCF VOYAGEURS"
click at [108, 59] on span "CSE SIÈGE SNCF VOYAGEURS" at bounding box center [76, 56] width 65 height 5
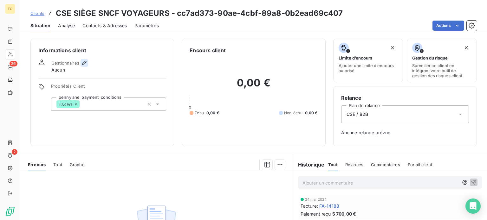
drag, startPoint x: 100, startPoint y: 73, endPoint x: 95, endPoint y: 74, distance: 4.4
click at [97, 73] on div "Gestionnaires Aucun" at bounding box center [102, 66] width 128 height 14
click at [87, 66] on icon "button" at bounding box center [84, 63] width 6 height 6
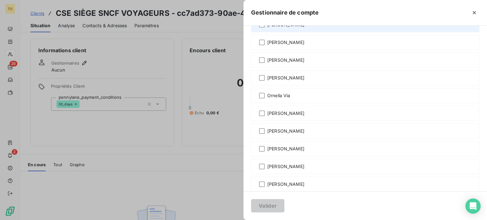
scroll to position [370, 0]
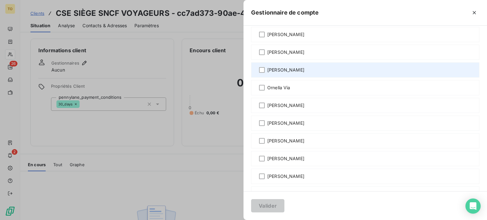
drag, startPoint x: 224, startPoint y: 169, endPoint x: 207, endPoint y: 193, distance: 30.0
click at [267, 73] on span "Mickaël Zeszut" at bounding box center [285, 70] width 37 height 6
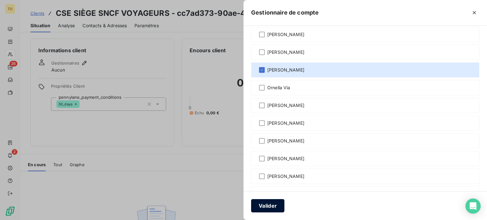
click at [251, 204] on button "Valider" at bounding box center [267, 205] width 33 height 13
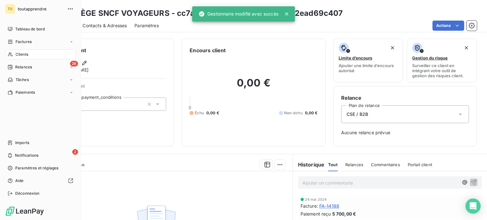
click at [17, 60] on div "Clients" at bounding box center [40, 54] width 71 height 10
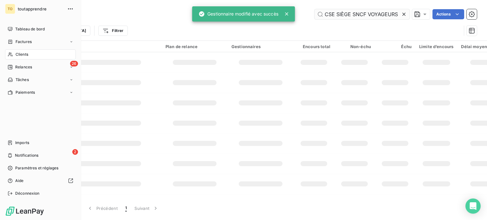
scroll to position [0, 3]
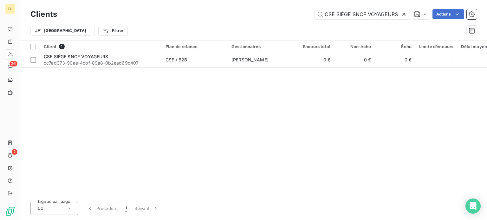
click at [402, 16] on icon at bounding box center [403, 14] width 3 height 3
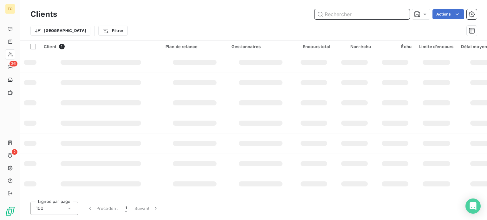
click at [367, 19] on input "text" at bounding box center [361, 14] width 95 height 10
paste input "CSE IGE"
click at [342, 18] on input "CSE IGE" at bounding box center [361, 14] width 95 height 10
paste input "CSE IGE"
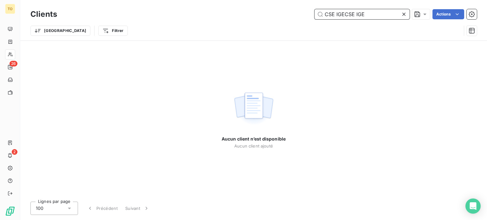
click at [360, 16] on input "CSE IGECSE IGE" at bounding box center [361, 14] width 95 height 10
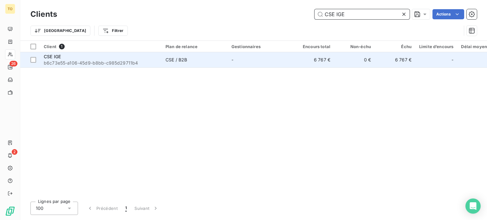
type input "CSE IGE"
click at [137, 66] on span "b6c73e55-a106-45d9-b8bb-c985d29711b4" at bounding box center [101, 63] width 114 height 6
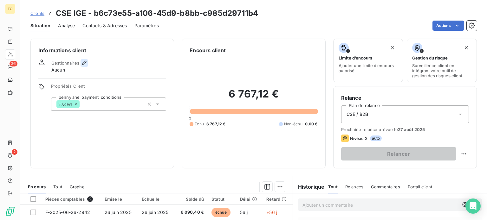
click at [87, 66] on icon "button" at bounding box center [84, 63] width 6 height 6
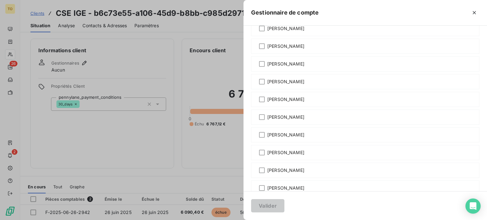
scroll to position [148, 0]
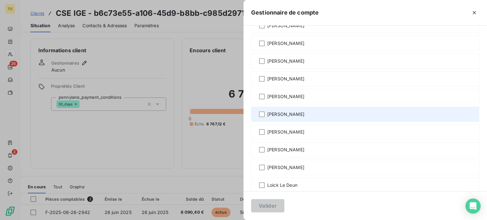
click at [267, 118] on span "Guillaume Laurent" at bounding box center [285, 114] width 37 height 6
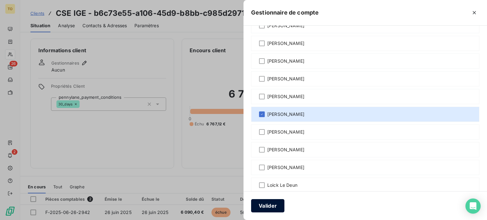
click at [251, 207] on button "Valider" at bounding box center [267, 205] width 33 height 13
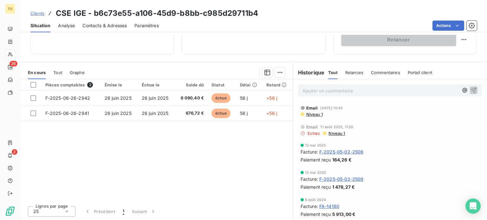
scroll to position [147, 0]
click at [340, 136] on span "Niveau 1" at bounding box center [336, 133] width 17 height 5
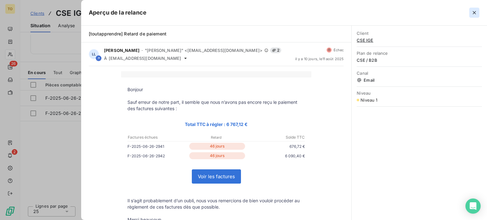
click at [472, 13] on icon "button" at bounding box center [474, 13] width 6 height 6
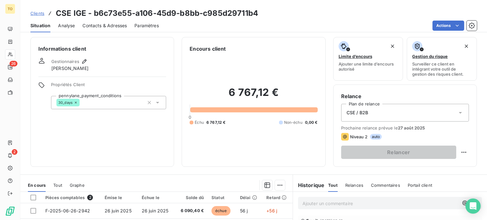
scroll to position [0, 0]
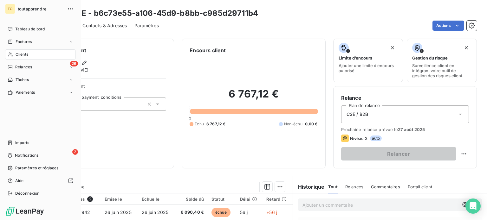
click at [28, 57] on span "Clients" at bounding box center [22, 55] width 13 height 6
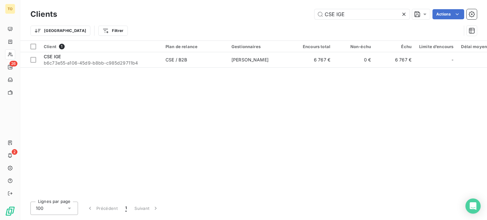
drag, startPoint x: 295, startPoint y: 18, endPoint x: 239, endPoint y: 13, distance: 55.3
click at [244, 16] on div "CSE IGE Actions" at bounding box center [271, 14] width 412 height 10
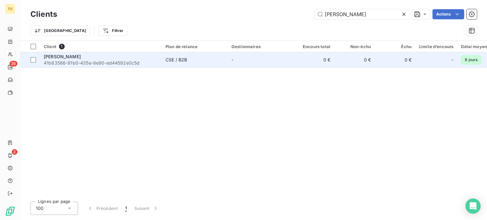
type input "CSE GARRETT"
click at [69, 59] on span "CSE GARRETT" at bounding box center [62, 56] width 37 height 5
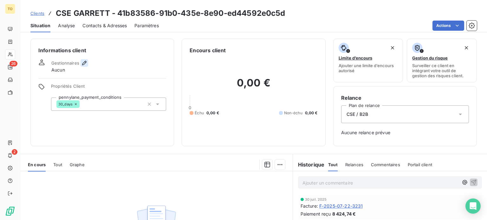
click at [87, 65] on icon "button" at bounding box center [84, 63] width 4 height 4
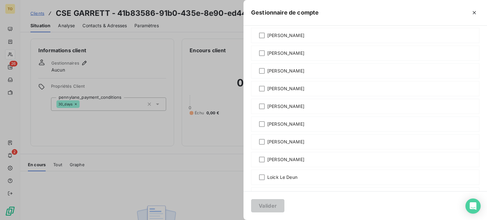
scroll to position [148, 0]
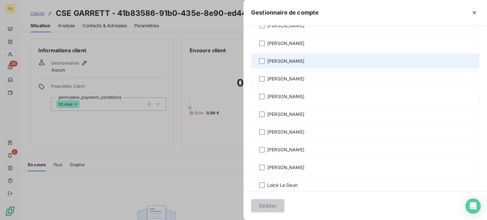
click at [267, 64] on span "François de Bentzmann" at bounding box center [285, 61] width 37 height 6
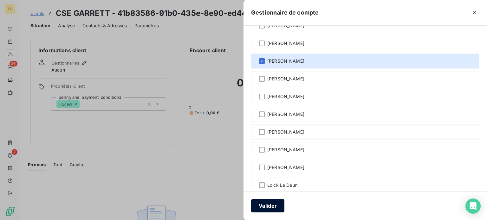
click at [251, 201] on button "Valider" at bounding box center [267, 205] width 33 height 13
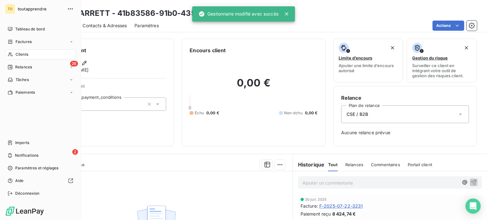
click at [21, 57] on span "Clients" at bounding box center [22, 55] width 13 height 6
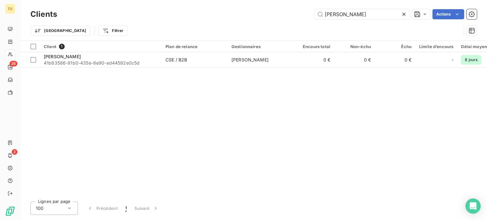
drag, startPoint x: 360, startPoint y: 15, endPoint x: 273, endPoint y: 13, distance: 87.5
click at [274, 14] on div "CSE GARRETT Actions" at bounding box center [271, 14] width 412 height 10
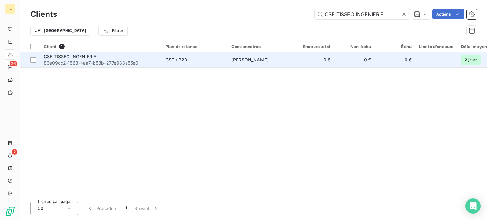
type input "CSE TISSEO INGENIERIE"
click at [95, 66] on span "83e09cc2-1563-4aa7-b53b-277e983a55e0" at bounding box center [101, 63] width 114 height 6
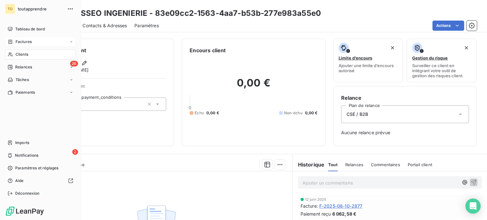
drag, startPoint x: 18, startPoint y: 66, endPoint x: 79, endPoint y: 58, distance: 61.0
click at [18, 57] on span "Clients" at bounding box center [22, 55] width 13 height 6
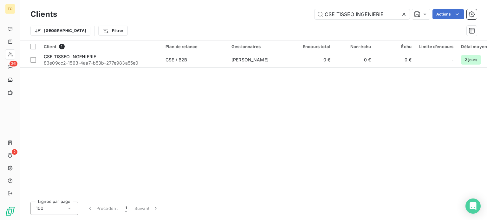
drag, startPoint x: 354, startPoint y: 14, endPoint x: 267, endPoint y: 13, distance: 86.5
click at [272, 14] on div "CSE TISSEO INGENIERIE Actions" at bounding box center [271, 14] width 412 height 10
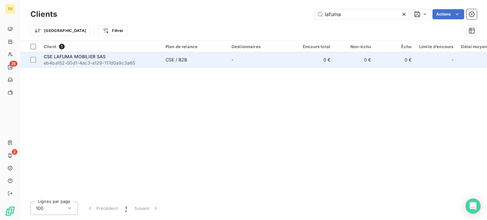
type input "lafuma"
click at [66, 66] on span "eb4ba152-00d1-4ac3-a129-117d0a9c3a65" at bounding box center [101, 63] width 114 height 6
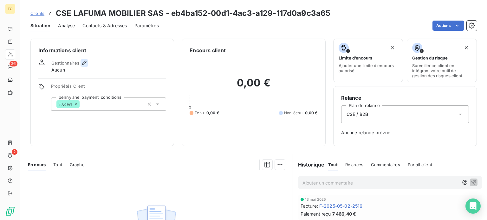
click at [87, 66] on icon "button" at bounding box center [84, 63] width 6 height 6
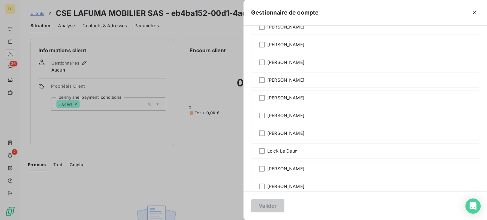
scroll to position [222, 0]
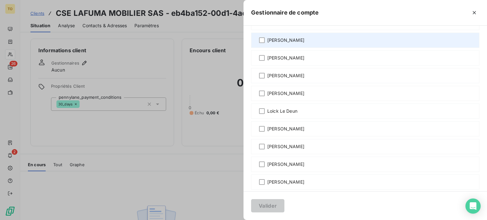
click at [267, 43] on span "Guillaume Laurent" at bounding box center [285, 40] width 37 height 6
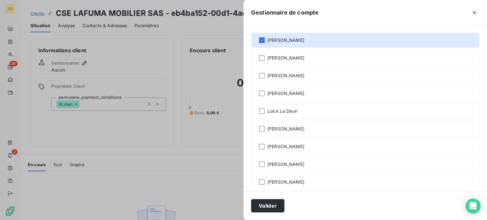
drag, startPoint x: 207, startPoint y: 208, endPoint x: 189, endPoint y: 194, distance: 22.6
click at [251, 207] on button "Valider" at bounding box center [267, 205] width 33 height 13
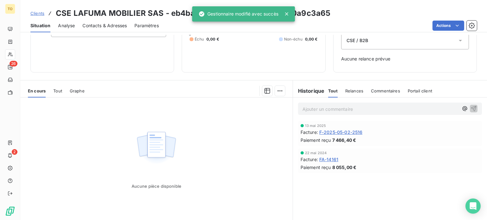
scroll to position [122, 0]
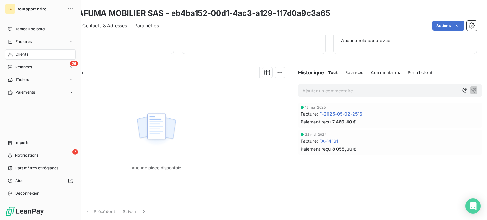
drag, startPoint x: 29, startPoint y: 71, endPoint x: 37, endPoint y: 69, distance: 8.0
click at [29, 60] on div "Clients" at bounding box center [40, 54] width 71 height 10
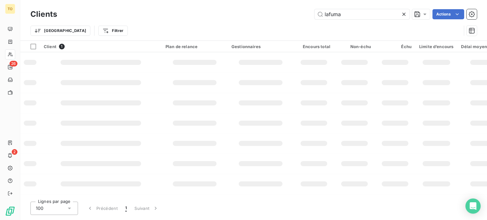
drag, startPoint x: 347, startPoint y: 16, endPoint x: 269, endPoint y: 16, distance: 78.0
click at [271, 16] on div "lafuma Actions" at bounding box center [271, 14] width 412 height 10
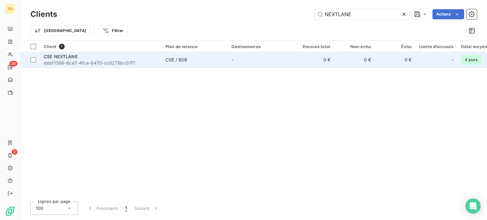
type input "NEXTLANE"
click at [55, 66] on span "debf1398-9ce7-4fce-8470-cc0278bc07f7" at bounding box center [101, 63] width 114 height 6
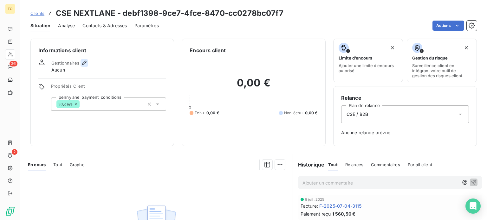
click at [87, 65] on icon "button" at bounding box center [84, 63] width 4 height 4
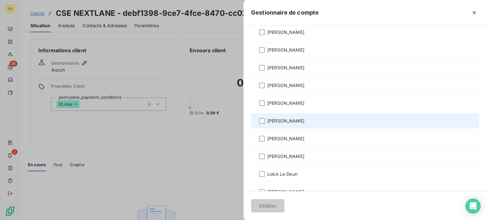
scroll to position [74, 0]
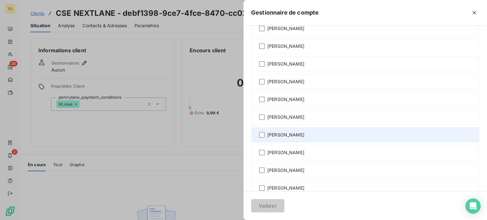
click at [267, 138] on span "François de Bentzmann" at bounding box center [285, 135] width 37 height 6
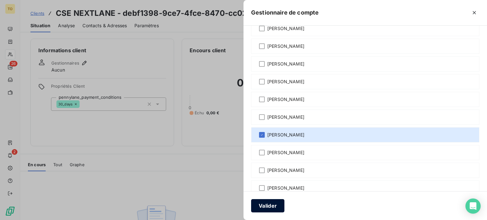
click at [251, 206] on button "Valider" at bounding box center [267, 205] width 33 height 13
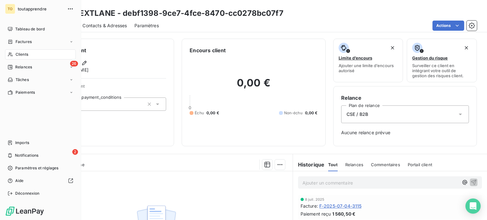
click at [28, 57] on span "Clients" at bounding box center [22, 55] width 13 height 6
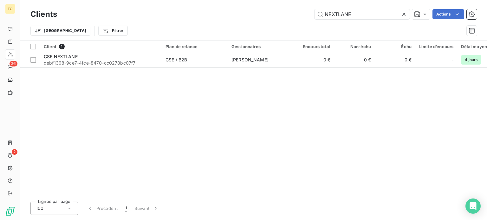
drag, startPoint x: 359, startPoint y: 19, endPoint x: 284, endPoint y: 20, distance: 74.8
click at [286, 19] on div "NEXTLANE Actions" at bounding box center [271, 14] width 412 height 10
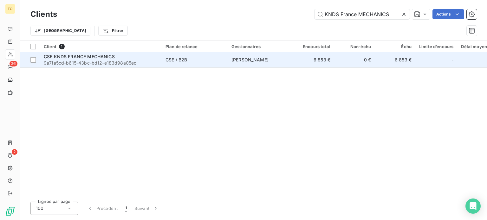
type input "KNDS France MECHANICS"
click at [68, 66] on span "9a7fa5cd-b615-43bc-bd12-e183d98a05ec" at bounding box center [101, 63] width 114 height 6
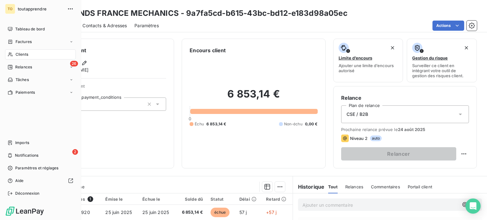
click at [16, 60] on div "Clients" at bounding box center [40, 54] width 71 height 10
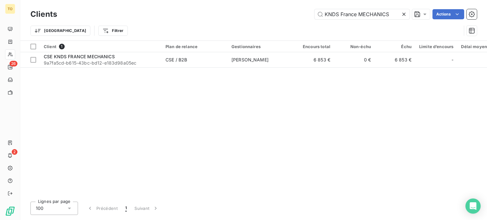
click at [401, 17] on icon at bounding box center [404, 14] width 6 height 6
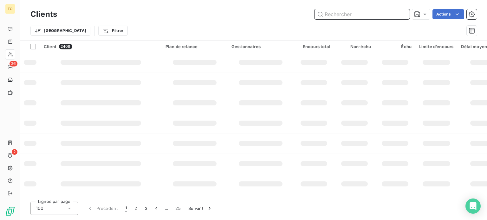
click at [359, 18] on input "text" at bounding box center [361, 14] width 95 height 10
paste input "CSE SWT Services"
click at [349, 18] on input "CSE SWT Services" at bounding box center [361, 14] width 95 height 10
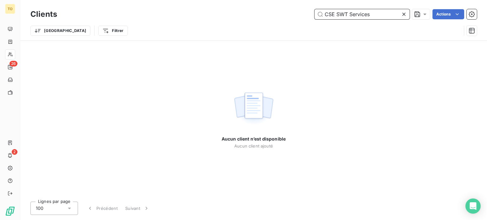
click at [373, 17] on input "CSE SWT Services" at bounding box center [361, 14] width 95 height 10
drag, startPoint x: 328, startPoint y: 16, endPoint x: 281, endPoint y: 14, distance: 47.3
click at [282, 14] on div "CSE SWT Actions" at bounding box center [271, 14] width 412 height 10
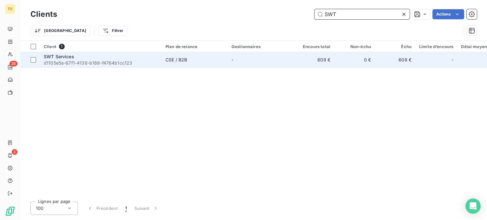
type input "SWT"
click at [73, 66] on span "d1105e5a-67f1-4138-b188-f4764b1cc123" at bounding box center [101, 63] width 114 height 6
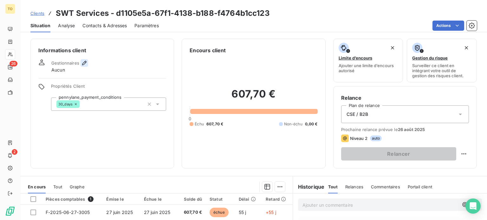
click at [87, 66] on icon "button" at bounding box center [84, 63] width 6 height 6
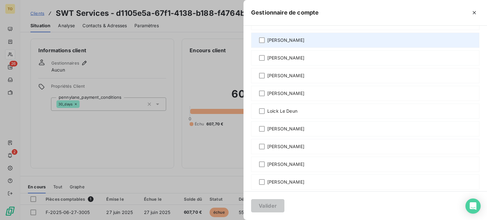
scroll to position [148, 0]
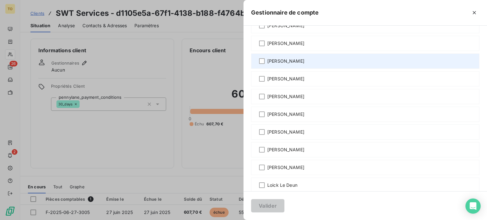
click at [267, 64] on span "François de Bentzmann" at bounding box center [285, 61] width 37 height 6
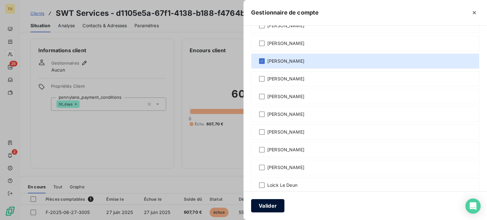
click at [251, 208] on button "Valider" at bounding box center [267, 205] width 33 height 13
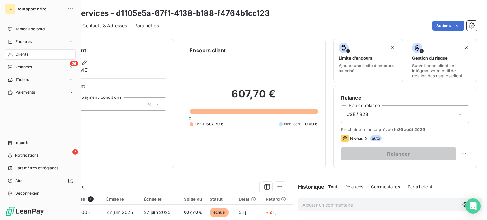
click at [24, 57] on span "Clients" at bounding box center [22, 55] width 13 height 6
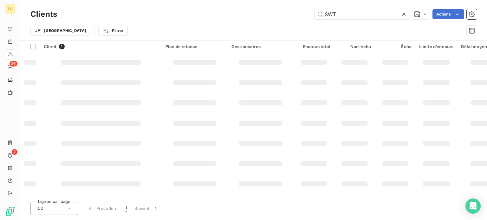
drag, startPoint x: 349, startPoint y: 17, endPoint x: 284, endPoint y: 16, distance: 65.0
click at [285, 16] on div "SWT Actions" at bounding box center [271, 14] width 412 height 10
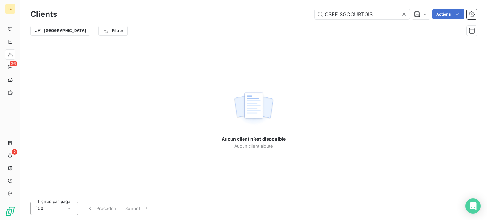
drag, startPoint x: 338, startPoint y: 15, endPoint x: 273, endPoint y: 16, distance: 64.7
click at [275, 16] on div "CSEE SGCOURTOIS Actions" at bounding box center [271, 14] width 412 height 10
type input "COURTOIS"
drag, startPoint x: 345, startPoint y: 16, endPoint x: 293, endPoint y: 16, distance: 51.4
click at [294, 16] on div "COURTOIS Actions" at bounding box center [271, 14] width 412 height 10
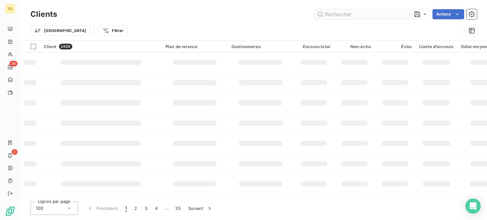
drag, startPoint x: 112, startPoint y: 51, endPoint x: 343, endPoint y: 14, distance: 233.7
click at [290, 31] on div "Trier Filtrer" at bounding box center [253, 31] width 446 height 20
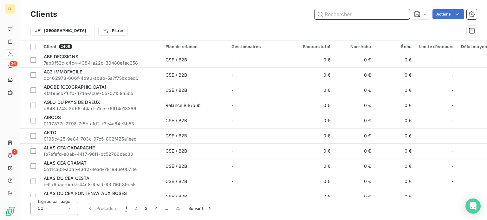
click at [340, 16] on input "text" at bounding box center [361, 14] width 95 height 10
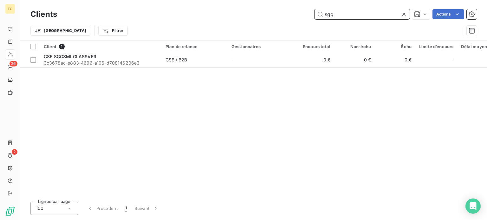
drag, startPoint x: 330, startPoint y: 16, endPoint x: 281, endPoint y: 10, distance: 49.2
click at [282, 10] on div "sgg Actions" at bounding box center [271, 14] width 412 height 10
paste input "SG COURTOIS"
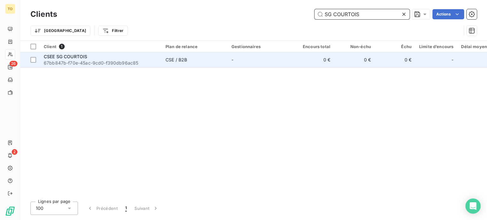
type input "SG COURTOIS"
click at [88, 66] on span "67bb847b-f70e-45ac-9cd0-f390db96ac85" at bounding box center [101, 63] width 114 height 6
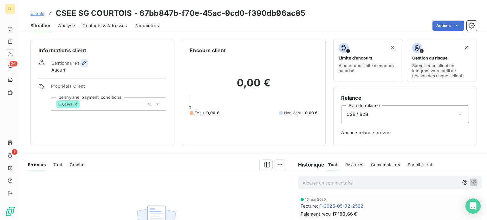
click at [87, 66] on icon "button" at bounding box center [84, 63] width 6 height 6
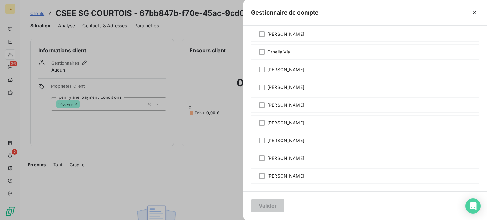
scroll to position [542, 0]
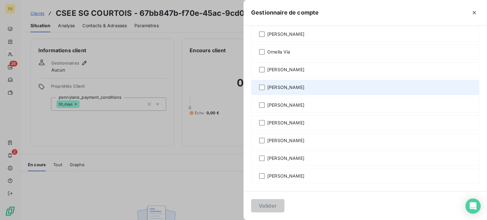
click at [267, 84] on span "Sebastien LAMARRE" at bounding box center [285, 87] width 37 height 6
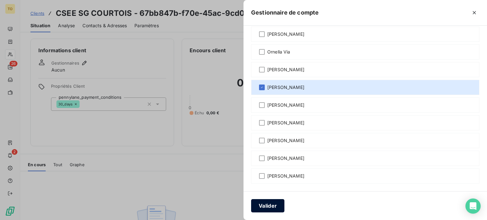
click at [251, 205] on button "Valider" at bounding box center [267, 205] width 33 height 13
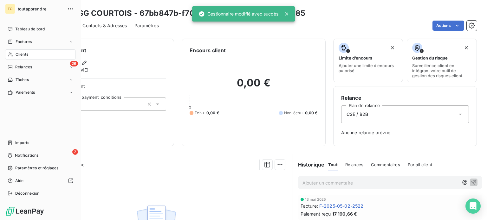
click at [13, 57] on icon at bounding box center [10, 54] width 5 height 5
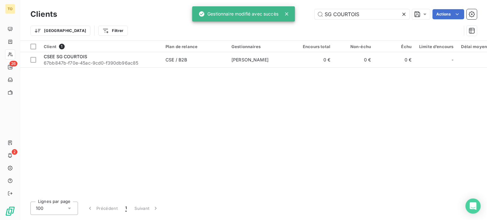
drag, startPoint x: 311, startPoint y: 16, endPoint x: 277, endPoint y: 15, distance: 33.9
click at [277, 15] on div "TO 26 2 Clients SG COURTOIS Actions Trier Filtrer Client 1 Plan de relance Gest…" at bounding box center [243, 110] width 487 height 220
click at [359, 16] on input "SG COURTOIS" at bounding box center [361, 14] width 95 height 10
click at [401, 16] on icon at bounding box center [404, 14] width 6 height 6
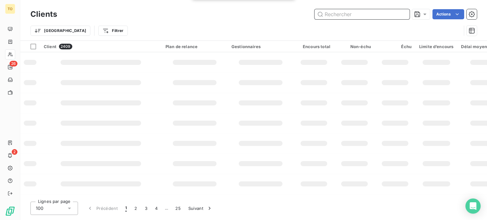
drag, startPoint x: 368, startPoint y: 16, endPoint x: 260, endPoint y: 14, distance: 108.1
click at [367, 16] on input "text" at bounding box center [361, 14] width 95 height 10
paste input "AUTOBIZ"
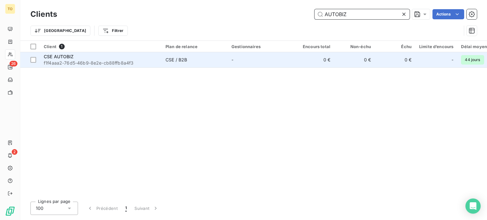
type input "AUTOBIZ"
click at [61, 59] on span "CSE AUTOBIZ" at bounding box center [59, 56] width 30 height 5
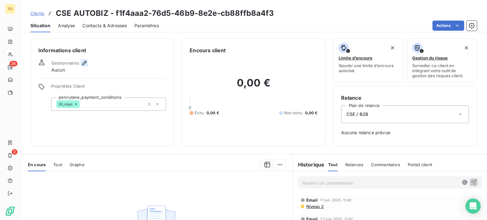
click at [87, 66] on icon "button" at bounding box center [84, 63] width 6 height 6
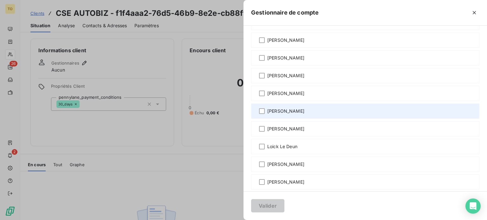
scroll to position [222, 0]
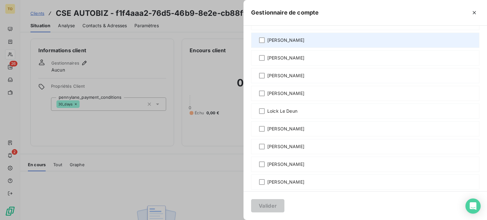
click at [267, 43] on span "Guillaume Laurent" at bounding box center [285, 40] width 37 height 6
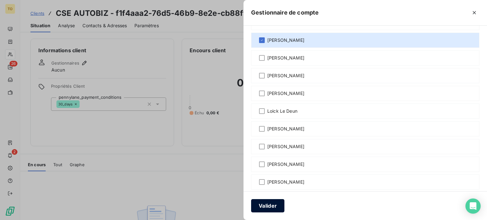
click at [251, 204] on button "Valider" at bounding box center [267, 205] width 33 height 13
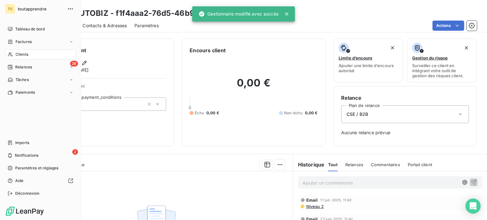
click at [13, 57] on icon at bounding box center [10, 54] width 5 height 5
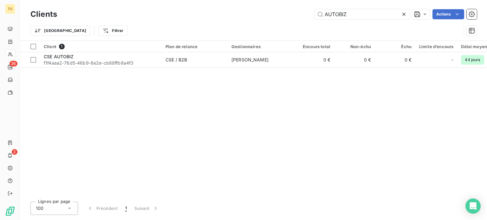
drag, startPoint x: 295, startPoint y: 14, endPoint x: 283, endPoint y: 12, distance: 12.8
click at [283, 12] on div "AUTOBIZ Actions" at bounding box center [271, 14] width 412 height 10
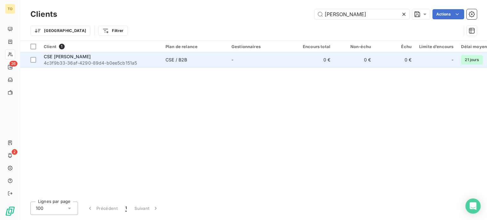
type input "Cora WITTENHEIM"
click at [98, 66] on span "4c3f9b33-36af-4290-89d4-b0ee5cb151a5" at bounding box center [101, 63] width 114 height 6
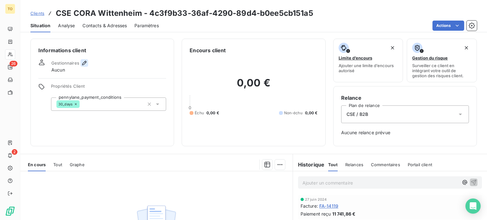
click at [87, 66] on icon "button" at bounding box center [84, 63] width 6 height 6
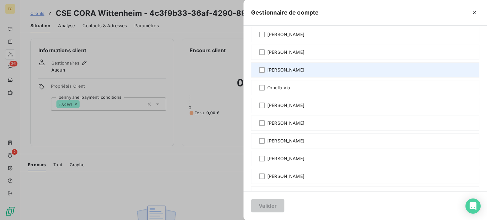
scroll to position [444, 0]
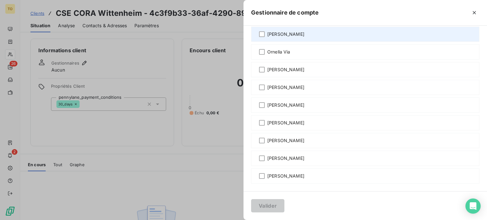
click at [267, 37] on span "Mickaël Zeszut" at bounding box center [285, 34] width 37 height 6
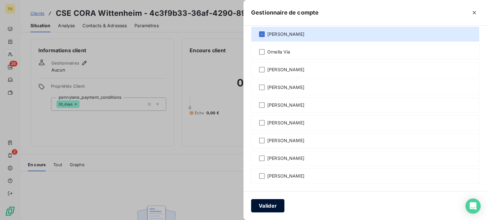
click at [251, 202] on button "Valider" at bounding box center [267, 205] width 33 height 13
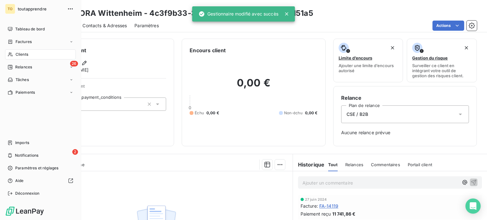
click at [17, 60] on div "Clients" at bounding box center [40, 54] width 71 height 10
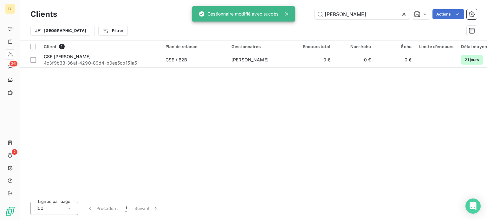
drag, startPoint x: 365, startPoint y: 14, endPoint x: 288, endPoint y: 16, distance: 76.1
click at [289, 15] on div "TO 26 2 Clients Cora WITTENHEIM Actions Trier Filtrer Client 1 Plan de relance …" at bounding box center [243, 110] width 487 height 220
click at [401, 15] on icon at bounding box center [404, 14] width 6 height 6
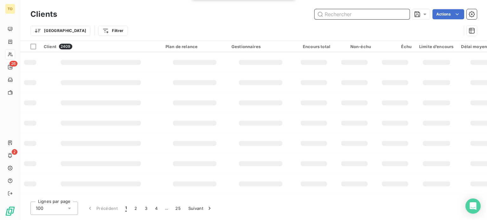
click at [373, 16] on input "text" at bounding box center [361, 14] width 95 height 10
paste input "CSE MONOPRIX VERSAILLES"
click at [344, 17] on input "CSE MONOPRIX VERSAILLES" at bounding box center [361, 14] width 95 height 10
paste input "CSE MONOPRIX VERSAILLES"
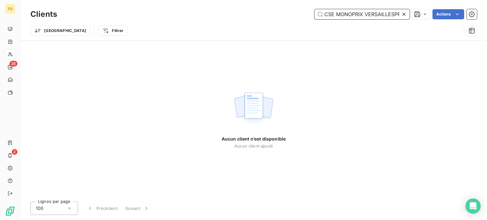
type input "CSE MONOCSE MONOPRIX VERSAILLESPRIX VERSAILLES"
click at [401, 15] on icon at bounding box center [404, 14] width 6 height 6
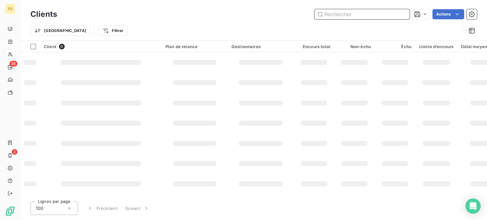
click at [380, 15] on input "text" at bounding box center [361, 14] width 95 height 10
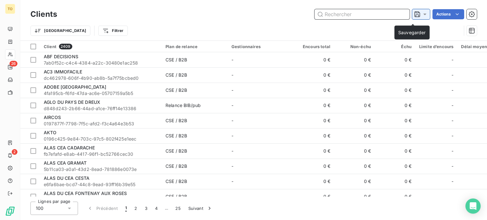
paste input "CSE MONOPRIX VERSAILLES"
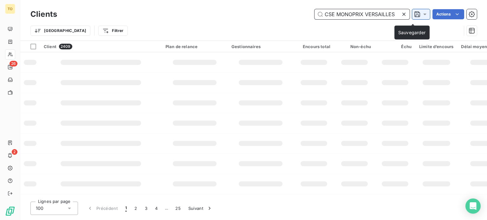
scroll to position [0, 0]
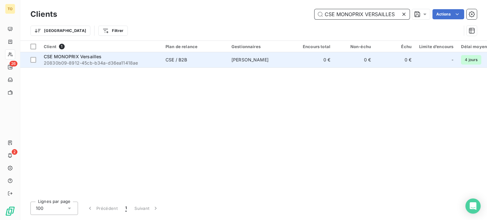
type input "CSE MONOPRIX VERSAILLES"
click at [134, 60] on div "CSE MONOPRIX Versailles" at bounding box center [101, 57] width 114 height 6
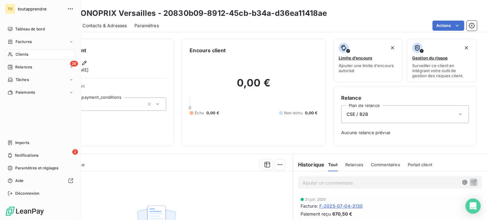
click at [23, 57] on span "Clients" at bounding box center [22, 55] width 13 height 6
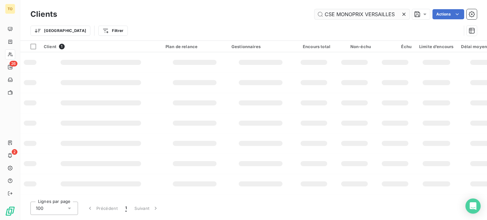
scroll to position [0, 0]
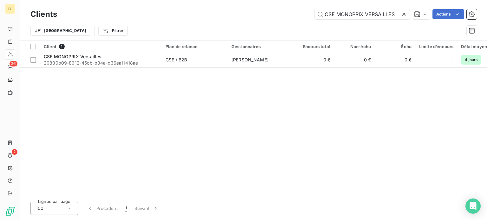
click at [402, 15] on icon at bounding box center [403, 14] width 3 height 3
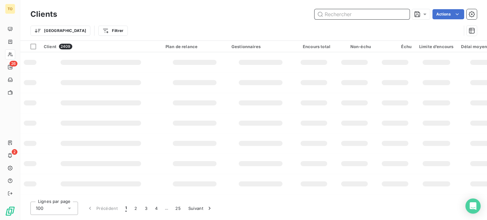
click at [372, 17] on input "text" at bounding box center [361, 14] width 95 height 10
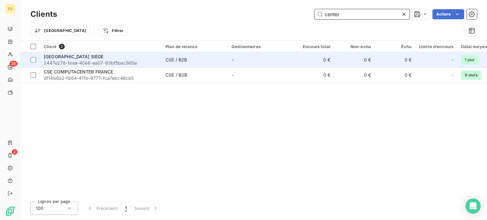
type input "center"
click at [106, 66] on span "2447e278-1eea-40e6-aa07-93bf5bac965a" at bounding box center [101, 63] width 114 height 6
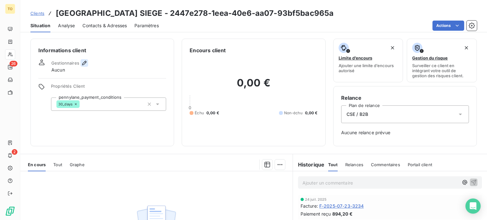
click at [87, 66] on icon "button" at bounding box center [84, 63] width 6 height 6
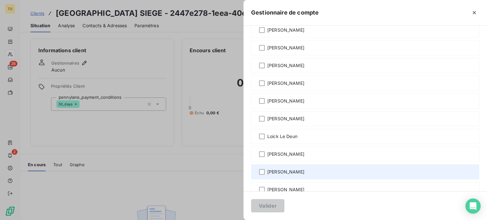
scroll to position [296, 0]
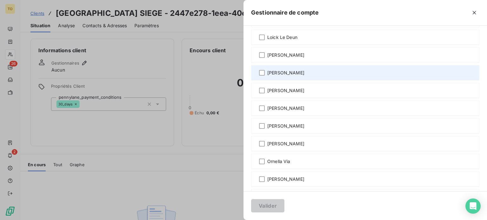
click at [267, 76] on span "Marion ARTEIL" at bounding box center [285, 73] width 37 height 6
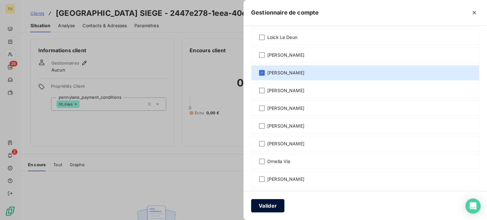
click at [251, 209] on button "Valider" at bounding box center [267, 205] width 33 height 13
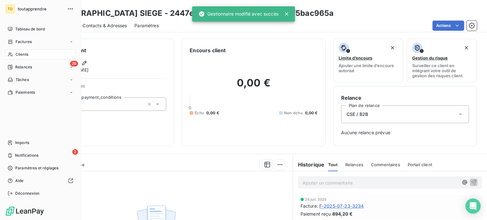
drag, startPoint x: 22, startPoint y: 71, endPoint x: 21, endPoint y: 66, distance: 5.5
click at [21, 57] on span "Clients" at bounding box center [22, 55] width 13 height 6
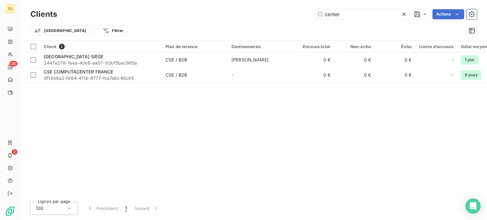
drag, startPoint x: 327, startPoint y: 17, endPoint x: 283, endPoint y: 17, distance: 44.1
click at [284, 17] on div "TO 26 2 Clients center Actions Trier Filtrer Client 2 Plan de relance Gestionna…" at bounding box center [243, 110] width 487 height 220
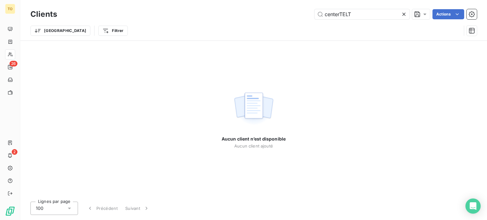
drag, startPoint x: 347, startPoint y: 15, endPoint x: 285, endPoint y: 16, distance: 62.1
click at [285, 16] on div "centerTELT Actions" at bounding box center [271, 14] width 412 height 10
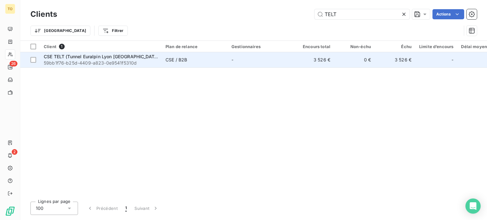
type input "TELT"
click at [116, 60] on div "CSE TELT (Tunnel Euralpin Lyon Turin)" at bounding box center [101, 57] width 114 height 6
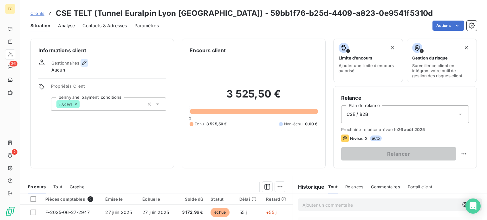
click at [87, 65] on icon "button" at bounding box center [84, 63] width 4 height 4
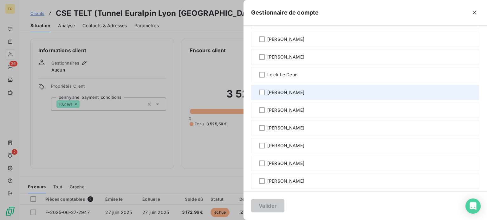
scroll to position [296, 0]
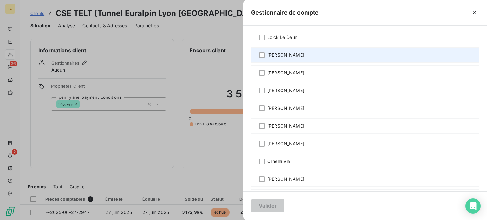
click at [267, 58] on span "Malvina Calmettes" at bounding box center [285, 55] width 37 height 6
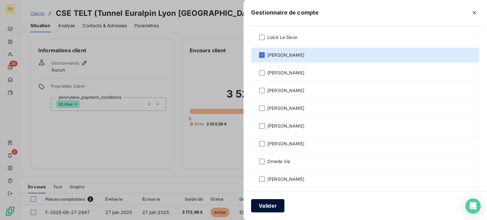
drag, startPoint x: 210, startPoint y: 203, endPoint x: 204, endPoint y: 199, distance: 7.4
click at [251, 203] on button "Valider" at bounding box center [267, 205] width 33 height 13
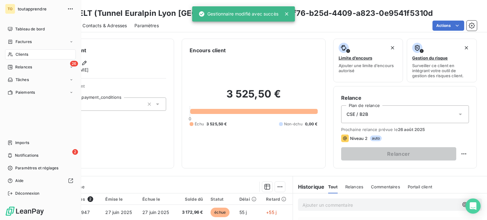
drag, startPoint x: 15, startPoint y: 71, endPoint x: 21, endPoint y: 69, distance: 5.9
click at [16, 60] on div "Clients" at bounding box center [40, 54] width 71 height 10
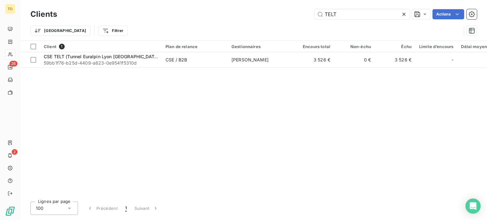
drag, startPoint x: 333, startPoint y: 16, endPoint x: 275, endPoint y: 15, distance: 58.7
click at [275, 15] on div "TELT Actions" at bounding box center [271, 14] width 412 height 10
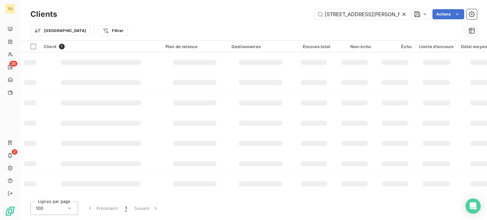
scroll to position [0, 40]
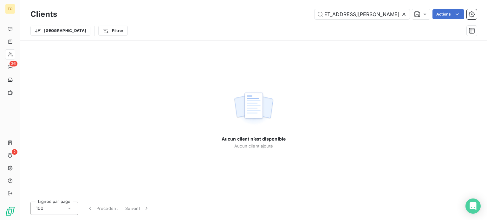
type input "20 Boulevard Ferdinand de Lesseps CS 21076"
click at [402, 16] on icon at bounding box center [403, 14] width 3 height 3
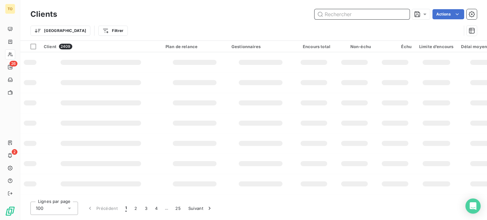
click at [372, 17] on input "text" at bounding box center [361, 14] width 95 height 10
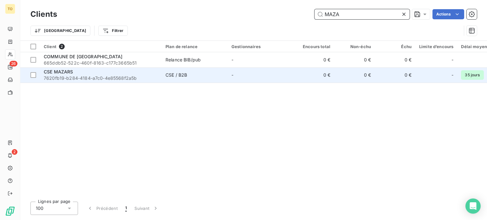
type input "MAZA"
click at [133, 75] on div "CSE MAZARS" at bounding box center [101, 72] width 114 height 6
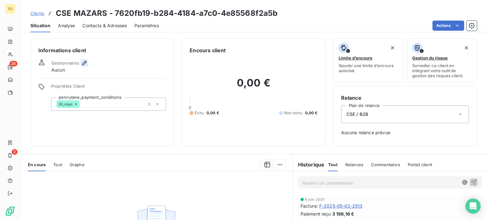
click at [87, 66] on icon "button" at bounding box center [84, 63] width 6 height 6
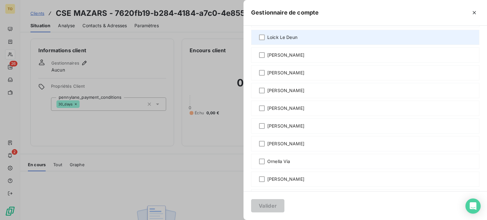
scroll to position [222, 0]
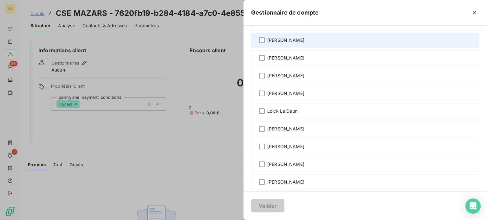
click at [267, 43] on span "Guillaume Laurent" at bounding box center [285, 40] width 37 height 6
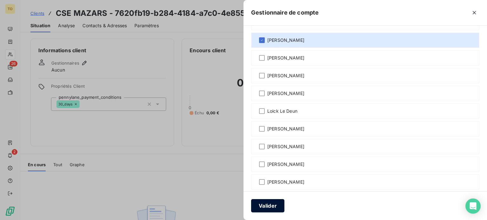
click at [251, 202] on button "Valider" at bounding box center [267, 205] width 33 height 13
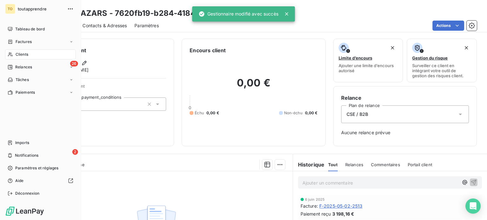
click at [16, 60] on div "Clients" at bounding box center [40, 54] width 71 height 10
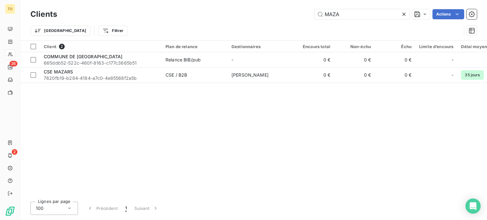
drag, startPoint x: 332, startPoint y: 14, endPoint x: 282, endPoint y: 10, distance: 50.8
click at [284, 10] on div "MAZA Actions" at bounding box center [271, 14] width 412 height 10
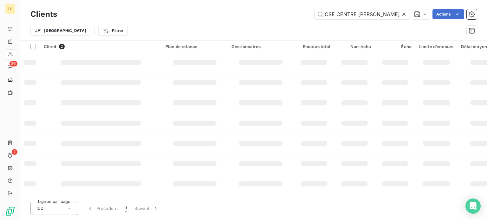
scroll to position [0, 41]
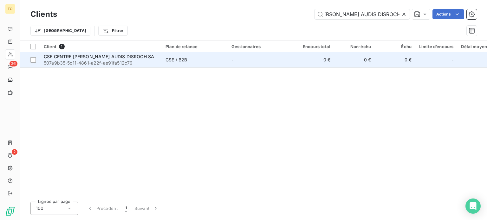
type input "CSE CENTRE E. LECLERC AUDIS DISROCH SA"
click at [115, 59] on span "CSE CENTRE E. LECLERC AUDIS DISROCH SA" at bounding box center [99, 56] width 110 height 5
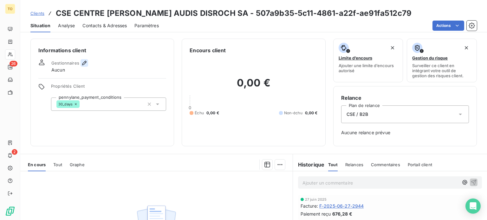
click at [87, 66] on icon "button" at bounding box center [84, 63] width 6 height 6
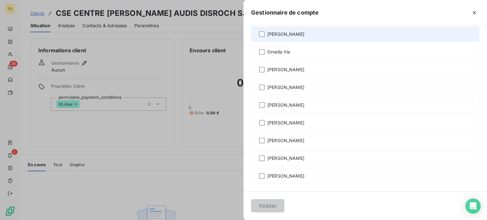
scroll to position [444, 0]
click at [267, 37] on span "Mickaël Zeszut" at bounding box center [285, 34] width 37 height 6
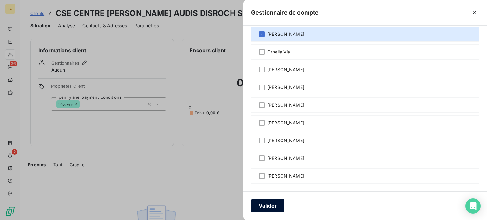
click at [251, 208] on button "Valider" at bounding box center [267, 205] width 33 height 13
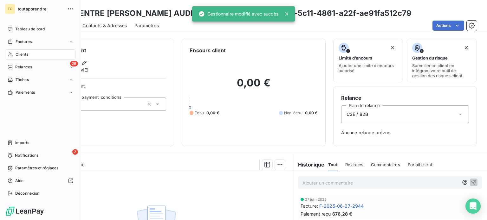
click at [19, 57] on span "Clients" at bounding box center [22, 55] width 13 height 6
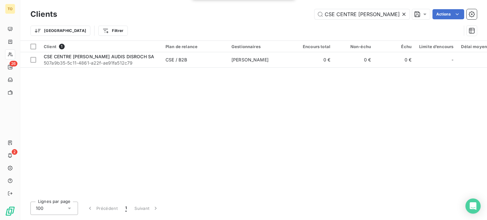
scroll to position [0, 41]
click at [401, 17] on icon at bounding box center [404, 14] width 6 height 6
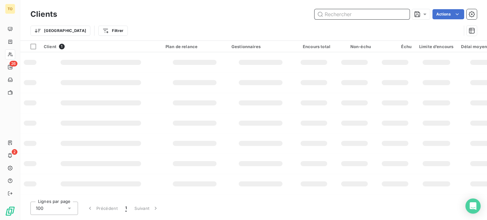
click at [366, 17] on input "text" at bounding box center [361, 14] width 95 height 10
paste input "APROLIS SIEGE IDF"
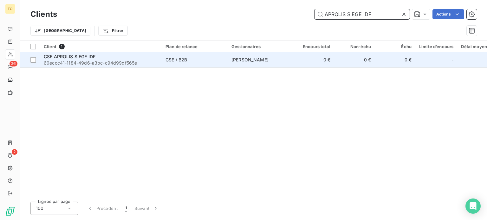
type input "APROLIS SIEGE IDF"
click at [102, 66] on span "69eccc41-1184-49d6-a3bc-c94d99df565e" at bounding box center [101, 63] width 114 height 6
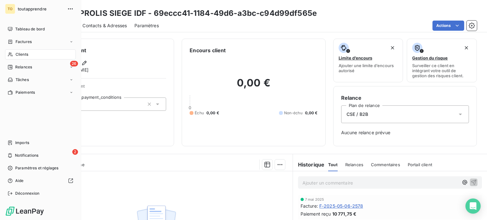
click at [26, 57] on span "Clients" at bounding box center [22, 55] width 13 height 6
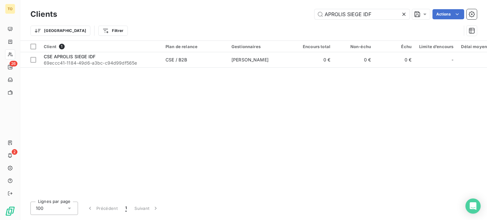
drag, startPoint x: 370, startPoint y: 12, endPoint x: 275, endPoint y: 16, distance: 95.5
click at [276, 15] on div "APROLIS SIEGE IDF Actions" at bounding box center [271, 14] width 412 height 10
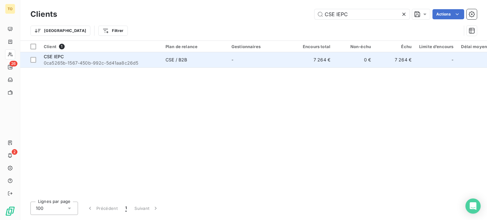
type input "CSE IEPC"
click at [91, 60] on div "CSE IEPC" at bounding box center [101, 57] width 114 height 6
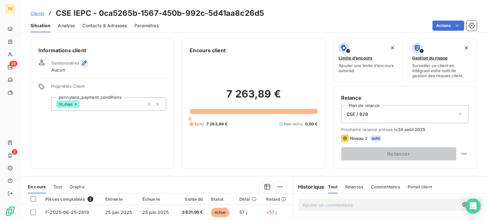
click at [87, 65] on icon "button" at bounding box center [84, 63] width 4 height 4
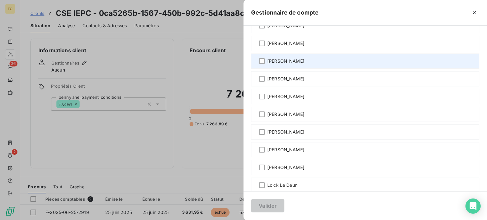
scroll to position [296, 0]
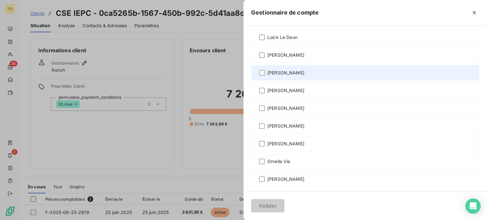
click at [267, 76] on span "Marion ARTEIL" at bounding box center [285, 73] width 37 height 6
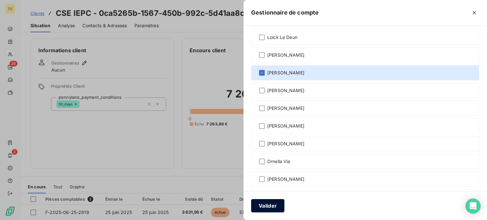
click at [251, 202] on button "Valider" at bounding box center [267, 205] width 33 height 13
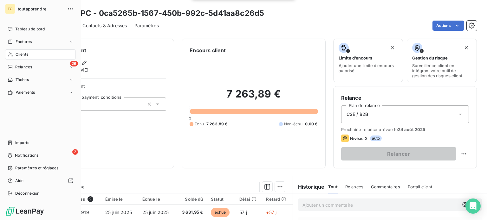
click at [42, 60] on div "Clients" at bounding box center [40, 54] width 71 height 10
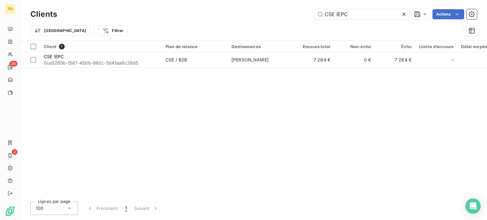
drag, startPoint x: 274, startPoint y: 13, endPoint x: 263, endPoint y: 13, distance: 10.5
click at [263, 13] on div "CSE IEPC Actions" at bounding box center [271, 14] width 412 height 10
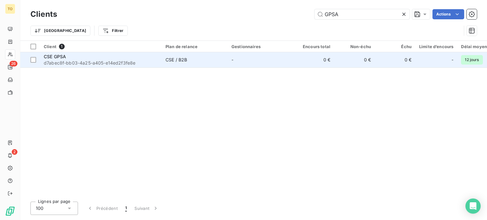
type input "GPSA"
click at [99, 60] on div "CSE GPSA" at bounding box center [101, 57] width 114 height 6
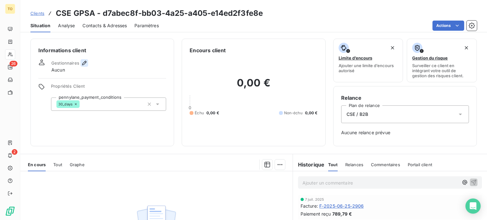
click at [87, 66] on icon "button" at bounding box center [84, 63] width 6 height 6
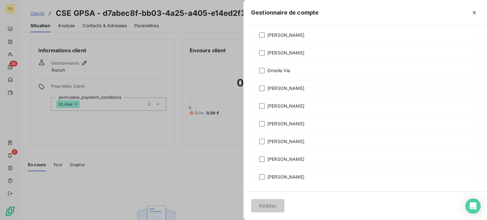
scroll to position [394, 0]
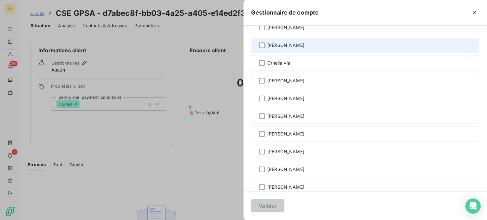
click at [267, 49] on span "Mickaël Zeszut" at bounding box center [285, 45] width 37 height 6
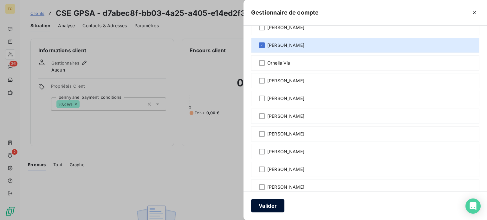
click at [251, 206] on button "Valider" at bounding box center [267, 205] width 33 height 13
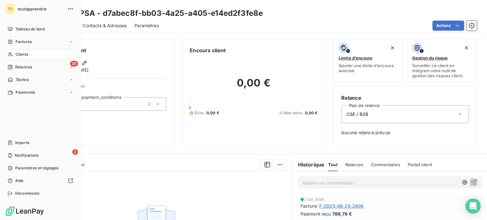
click at [21, 57] on span "Clients" at bounding box center [22, 55] width 13 height 6
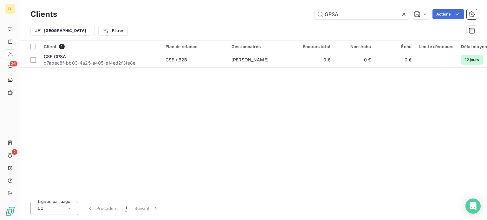
drag, startPoint x: 337, startPoint y: 16, endPoint x: 282, endPoint y: 16, distance: 54.8
click at [283, 16] on div "GPSA Actions" at bounding box center [271, 14] width 412 height 10
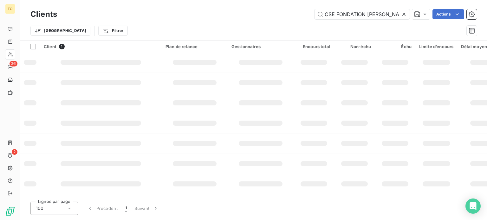
scroll to position [0, 13]
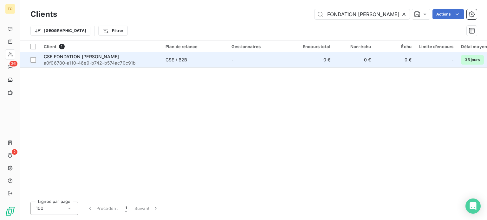
type input "CSE FONDATION MASSÉ TRÉVIDY"
click at [123, 60] on div "CSE FONDATION MASSÉ TRÉVIDY" at bounding box center [101, 57] width 114 height 6
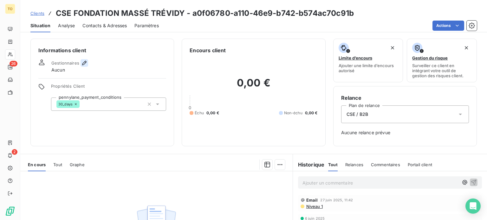
click at [87, 66] on icon "button" at bounding box center [84, 63] width 6 height 6
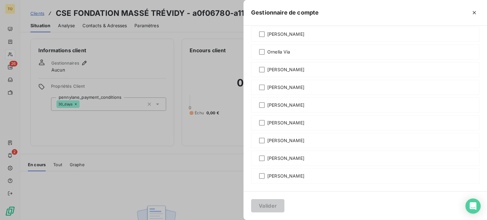
scroll to position [518, 0]
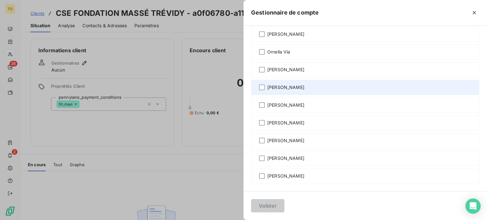
click at [267, 86] on span "Sebastien LAMARRE" at bounding box center [285, 87] width 37 height 6
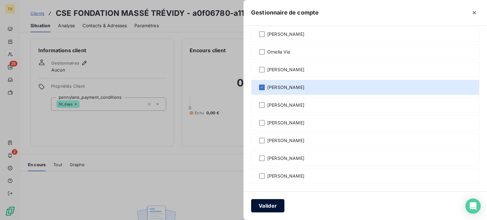
click at [251, 207] on button "Valider" at bounding box center [267, 205] width 33 height 13
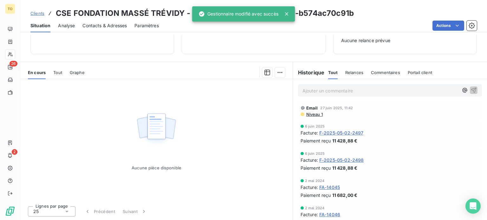
scroll to position [122, 0]
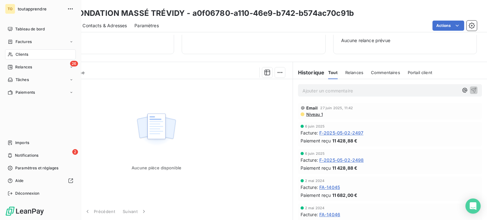
drag, startPoint x: 14, startPoint y: 64, endPoint x: 41, endPoint y: 64, distance: 27.3
click at [14, 60] on div "Clients" at bounding box center [40, 54] width 71 height 10
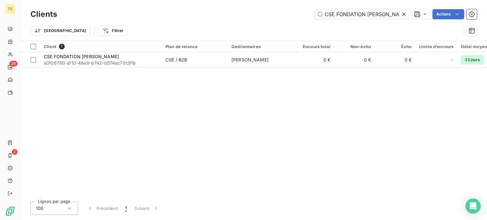
drag, startPoint x: 392, startPoint y: 15, endPoint x: 385, endPoint y: 16, distance: 7.0
click at [402, 15] on icon at bounding box center [403, 14] width 3 height 3
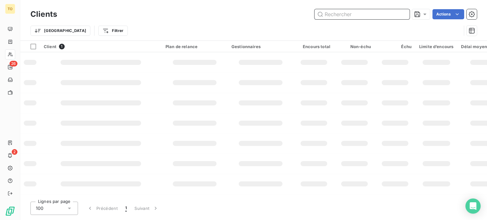
click at [377, 16] on input "text" at bounding box center [361, 14] width 95 height 10
paste input "CSE BPCE S"
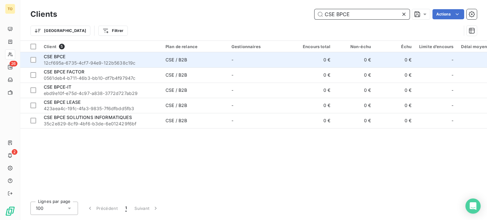
type input "CSE BPCE"
click at [114, 60] on div "CSE BPCE" at bounding box center [101, 57] width 114 height 6
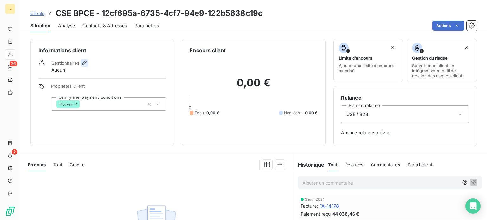
click at [87, 66] on icon "button" at bounding box center [84, 63] width 6 height 6
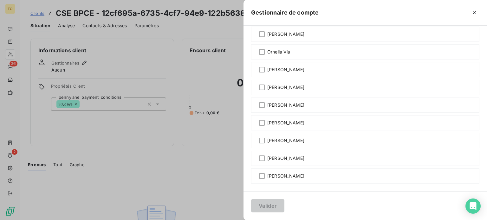
scroll to position [518, 0]
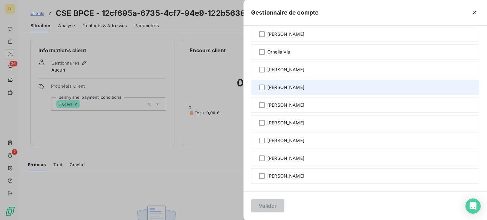
click at [267, 89] on span "Sebastien LAMARRE" at bounding box center [285, 87] width 37 height 6
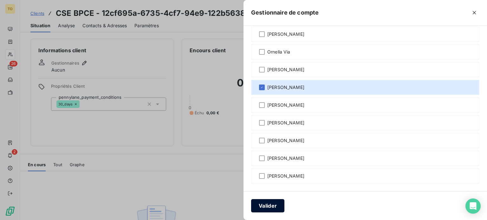
click at [251, 210] on button "Valider" at bounding box center [267, 205] width 33 height 13
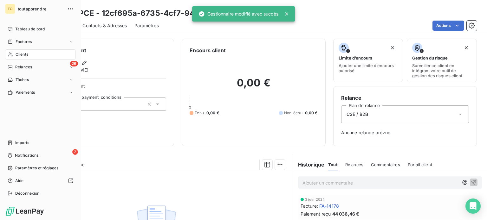
click at [17, 60] on div "Clients" at bounding box center [40, 54] width 71 height 10
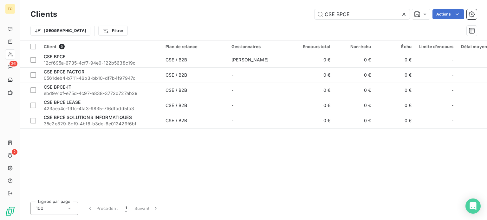
drag, startPoint x: 354, startPoint y: 16, endPoint x: 278, endPoint y: 16, distance: 76.1
click at [279, 16] on div "CSE BPCE Actions" at bounding box center [271, 14] width 412 height 10
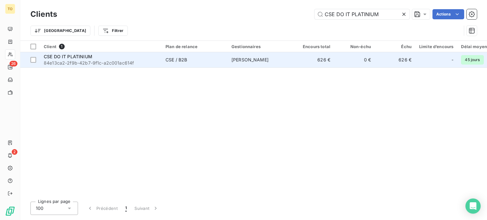
type input "CSE DO IT PLATINIUM"
click at [99, 66] on span "84e13ca2-2f9b-42b7-9f1c-a2c001ac614f" at bounding box center [101, 63] width 114 height 6
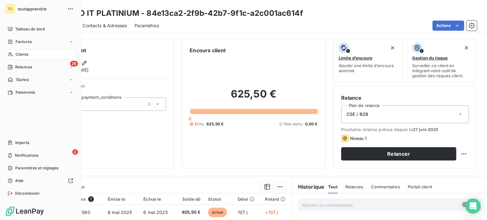
drag, startPoint x: 24, startPoint y: 70, endPoint x: 20, endPoint y: 69, distance: 3.9
click at [20, 57] on span "Clients" at bounding box center [22, 55] width 13 height 6
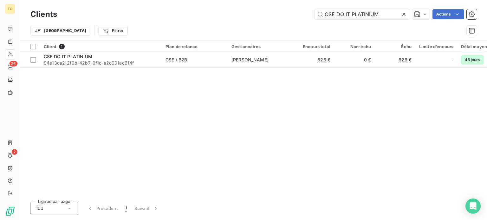
drag, startPoint x: 381, startPoint y: 17, endPoint x: 285, endPoint y: 16, distance: 95.4
click at [286, 16] on div "CSE DO IT PLATINIUM Actions" at bounding box center [271, 14] width 412 height 10
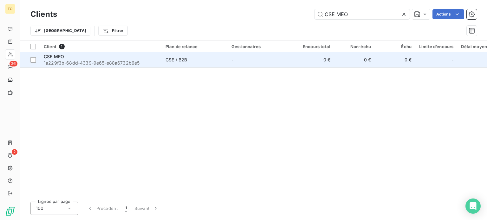
type input "CSE MEO"
click at [87, 60] on div "CSE MEO" at bounding box center [101, 57] width 114 height 6
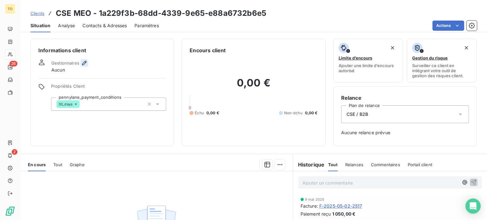
click at [87, 65] on icon "button" at bounding box center [84, 63] width 4 height 4
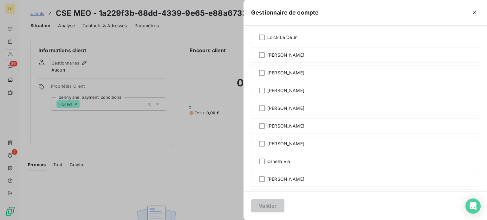
scroll to position [74, 0]
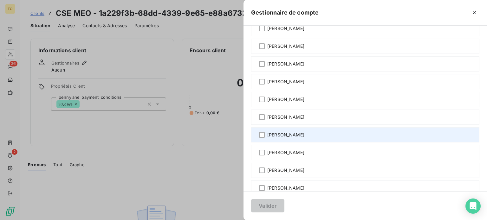
click at [267, 138] on span "François de Bentzmann" at bounding box center [285, 135] width 37 height 6
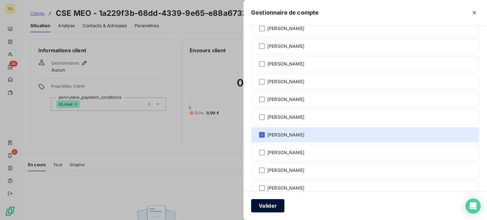
click at [251, 202] on button "Valider" at bounding box center [267, 205] width 33 height 13
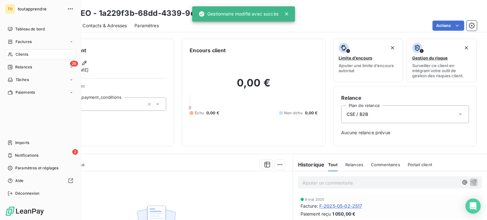
drag, startPoint x: 23, startPoint y: 71, endPoint x: 244, endPoint y: 18, distance: 227.1
click at [21, 57] on span "Clients" at bounding box center [22, 55] width 13 height 6
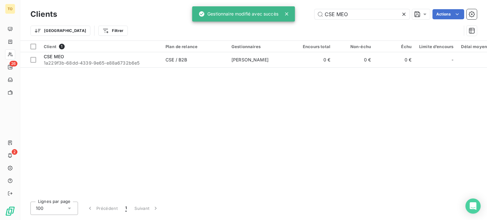
drag, startPoint x: 349, startPoint y: 12, endPoint x: 276, endPoint y: 13, distance: 73.2
click at [276, 13] on div "TO 26 2 Clients CSE MEO Actions Trier Filtrer Client 1 Plan de relance Gestionn…" at bounding box center [243, 110] width 487 height 220
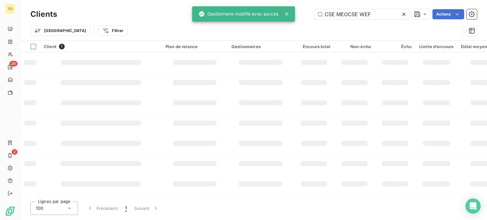
drag, startPoint x: 364, startPoint y: 16, endPoint x: 289, endPoint y: 15, distance: 74.5
click at [289, 15] on div "TO 26 2 Clients CSE MEOCSE WEF Actions Trier Filtrer Client 1 Plan de relance G…" at bounding box center [243, 110] width 487 height 220
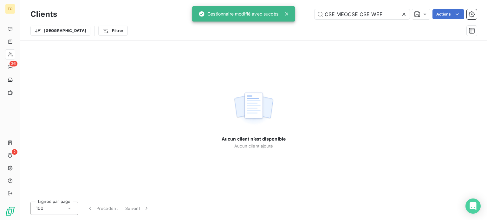
type input "CSE MEOCSE CSE WEF"
click at [401, 17] on icon at bounding box center [404, 14] width 6 height 6
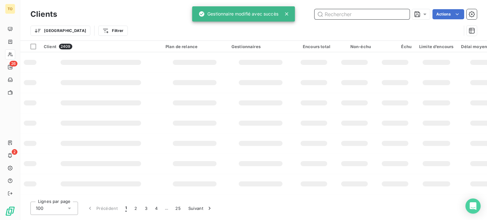
click at [365, 16] on input "text" at bounding box center [361, 14] width 95 height 10
paste input "CSE WEF"
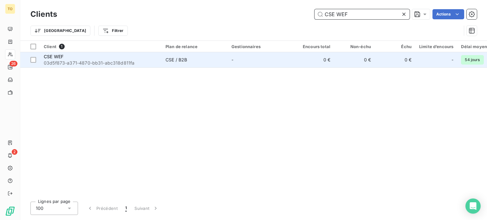
type input "CSE WEF"
click at [150, 66] on span "03d5f873-a371-4870-bb31-abc318d811fa" at bounding box center [101, 63] width 114 height 6
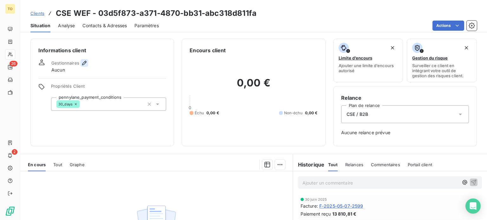
click at [87, 66] on icon "button" at bounding box center [84, 63] width 6 height 6
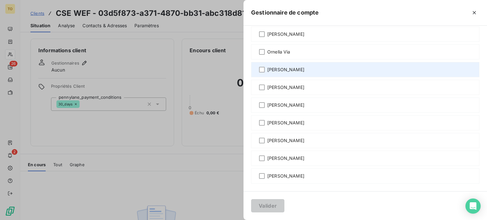
scroll to position [444, 0]
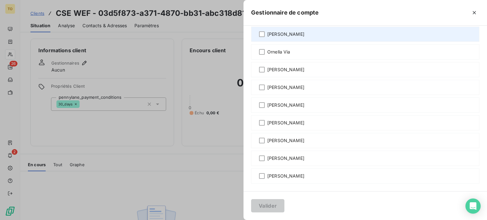
click at [267, 37] on span "Mickaël Zeszut" at bounding box center [285, 34] width 37 height 6
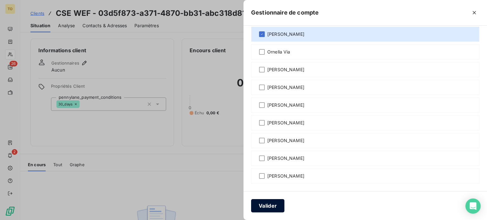
click at [251, 206] on button "Valider" at bounding box center [267, 205] width 33 height 13
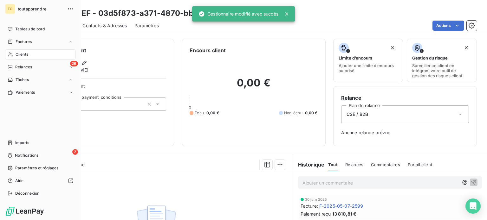
drag, startPoint x: 16, startPoint y: 71, endPoint x: 273, endPoint y: 23, distance: 260.9
click at [16, 60] on div "Clients" at bounding box center [40, 54] width 71 height 10
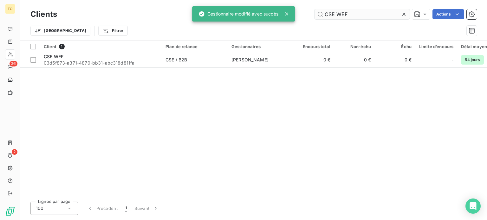
click at [337, 13] on input "CSE WEF" at bounding box center [361, 14] width 95 height 10
click at [345, 15] on input "CSE WEF" at bounding box center [361, 14] width 95 height 10
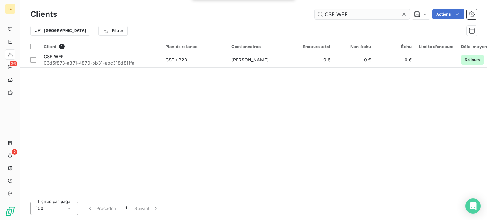
click at [345, 16] on input "CSE WEF" at bounding box center [361, 14] width 95 height 10
click at [348, 15] on input "CSE WEF" at bounding box center [361, 14] width 95 height 10
drag, startPoint x: 357, startPoint y: 14, endPoint x: 310, endPoint y: 15, distance: 46.3
click at [314, 15] on input "CSE WEF" at bounding box center [361, 14] width 95 height 10
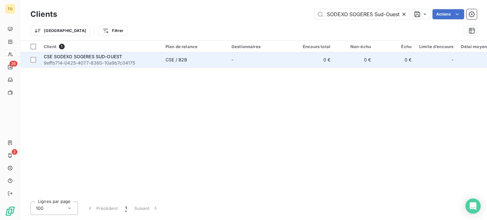
type input "CSE SODEXO SOGERES Sud-Ouest"
click at [84, 66] on span "9effb714-0425-4077-8380-10a9b7c04175" at bounding box center [101, 63] width 114 height 6
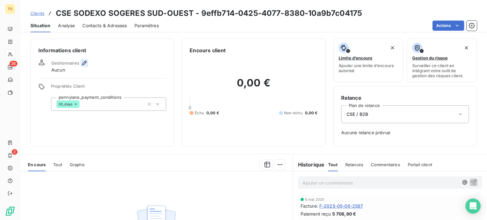
click at [87, 66] on icon "button" at bounding box center [84, 63] width 6 height 6
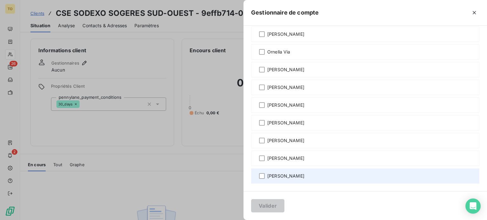
scroll to position [542, 0]
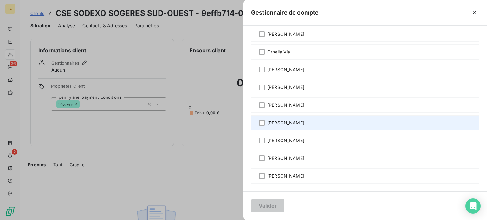
click at [267, 120] on span "Steven Kalimouttou" at bounding box center [285, 123] width 37 height 6
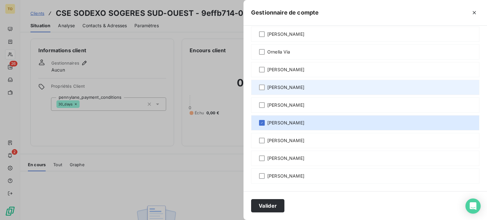
click at [267, 84] on span "Sebastien LAMARRE" at bounding box center [285, 87] width 37 height 6
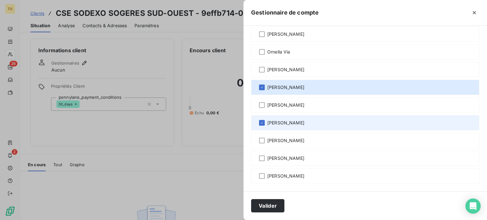
click at [267, 120] on span "Steven Kalimouttou" at bounding box center [285, 123] width 37 height 6
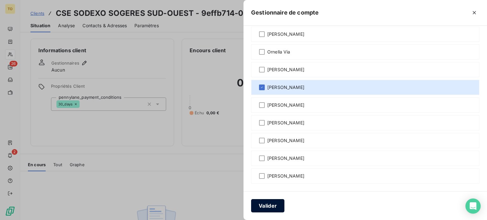
click at [251, 204] on button "Valider" at bounding box center [267, 205] width 33 height 13
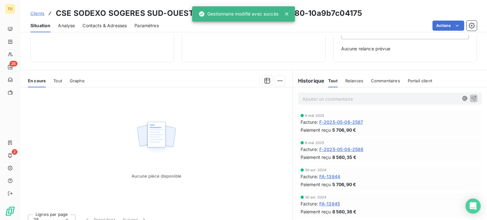
scroll to position [122, 0]
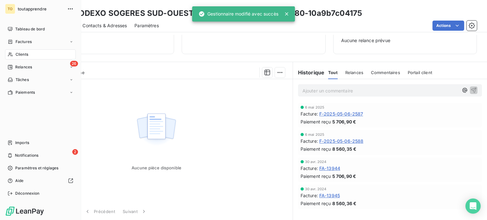
drag, startPoint x: 17, startPoint y: 68, endPoint x: 68, endPoint y: 61, distance: 50.8
click at [17, 60] on div "Clients" at bounding box center [40, 54] width 71 height 10
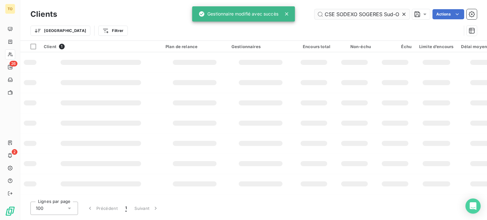
scroll to position [0, 15]
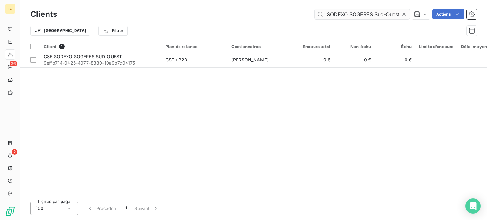
click at [401, 17] on icon at bounding box center [404, 14] width 6 height 6
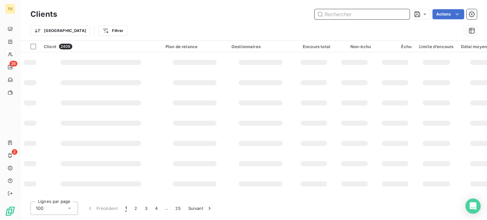
click at [349, 18] on input "text" at bounding box center [361, 14] width 95 height 10
paste input "CSE ADÈNE MEDICO-TECHNIQUE Site de Montpellier"
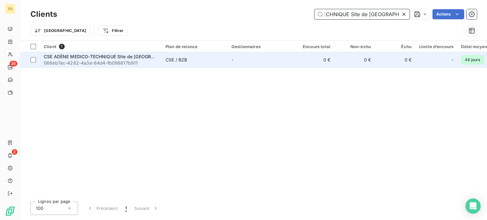
type input "CSE ADÈNE MEDICO-TECHNIQUE Site de Montpellier"
click at [91, 66] on span "066eb7ac-4282-4a3e-84d4-fb096817b911" at bounding box center [101, 63] width 114 height 6
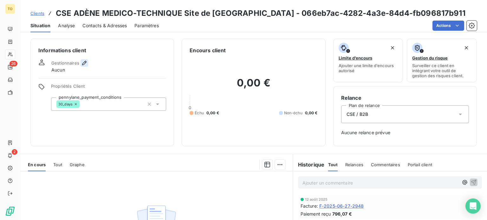
click at [87, 65] on icon "button" at bounding box center [84, 63] width 4 height 4
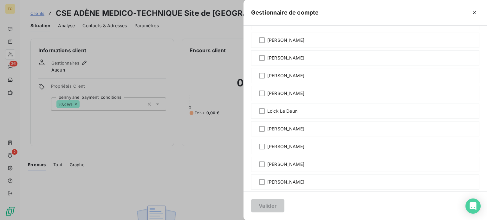
scroll to position [148, 0]
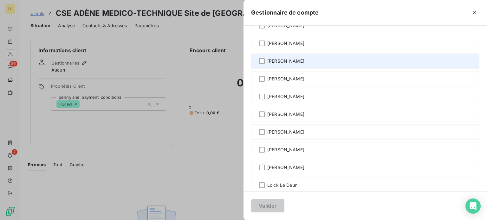
click at [267, 64] on span "François de Bentzmann" at bounding box center [285, 61] width 37 height 6
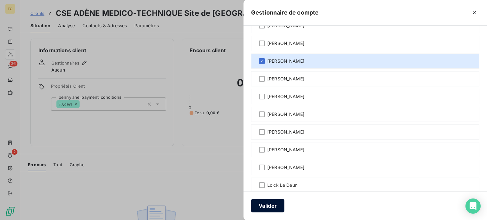
click at [251, 204] on button "Valider" at bounding box center [267, 205] width 33 height 13
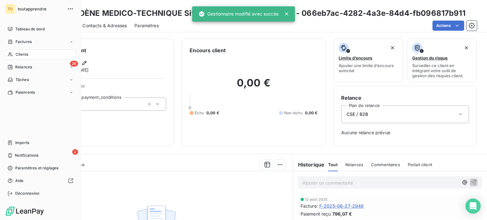
drag, startPoint x: 12, startPoint y: 69, endPoint x: 16, endPoint y: 68, distance: 4.0
click at [12, 57] on icon at bounding box center [10, 54] width 5 height 5
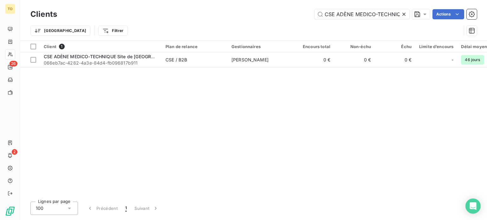
scroll to position [0, 58]
click at [402, 16] on icon at bounding box center [403, 14] width 3 height 3
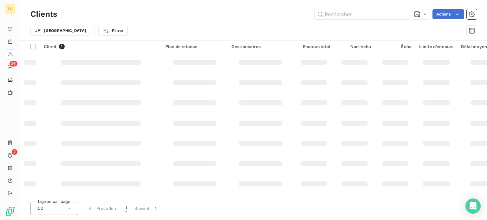
scroll to position [0, 0]
click at [371, 17] on input "text" at bounding box center [361, 14] width 95 height 10
paste input "CSE ERT TECHNOLOGIES"
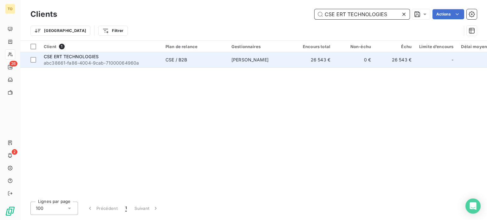
type input "CSE ERT TECHNOLOGIES"
click at [57, 59] on span "CSE ERT TECHNOLOGIES" at bounding box center [71, 56] width 55 height 5
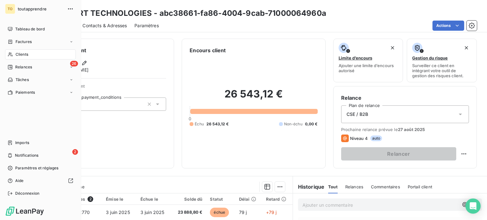
drag, startPoint x: 21, startPoint y: 68, endPoint x: 24, endPoint y: 68, distance: 3.5
click at [21, 57] on span "Clients" at bounding box center [22, 55] width 13 height 6
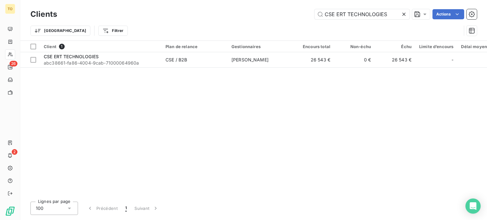
click at [401, 16] on icon at bounding box center [404, 14] width 6 height 6
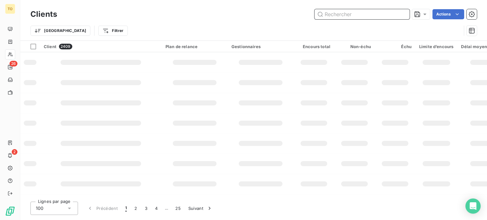
click at [383, 16] on input "text" at bounding box center [361, 14] width 95 height 10
paste input "MINISTÈRE ÉCONOMIQUE ET FINANCIER DE LA MEUSE"
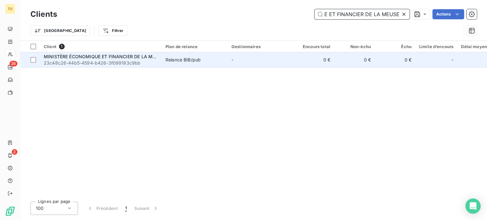
type input "MINISTÈRE ÉCONOMIQUE ET FINANCIER DE LA MEUSE"
click at [120, 60] on div "MINISTÈRE ÉCONOMIQUE ET FINANCIER DE LA MEUSE" at bounding box center [101, 57] width 114 height 6
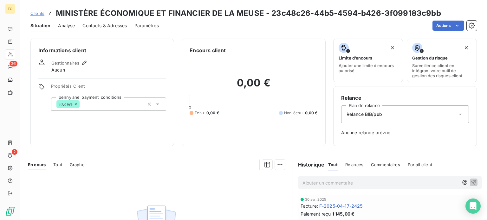
click at [92, 69] on div "Informations client Gestionnaires Aucun Propriétés Client pennylane_payment_con…" at bounding box center [102, 93] width 144 height 108
click at [87, 65] on icon "button" at bounding box center [84, 63] width 4 height 4
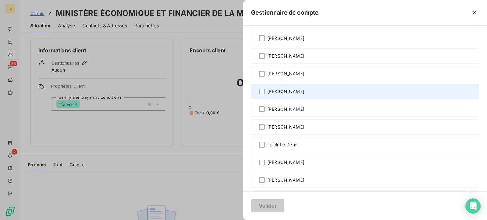
scroll to position [148, 0]
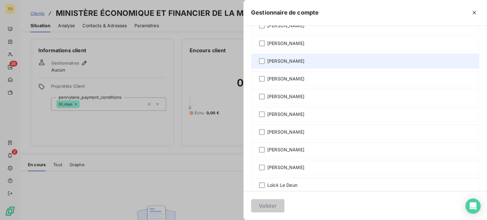
click at [267, 64] on span "François de Bentzmann" at bounding box center [285, 61] width 37 height 6
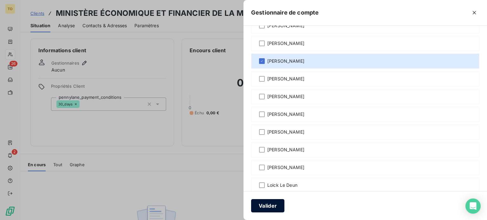
click at [251, 206] on button "Valider" at bounding box center [267, 205] width 33 height 13
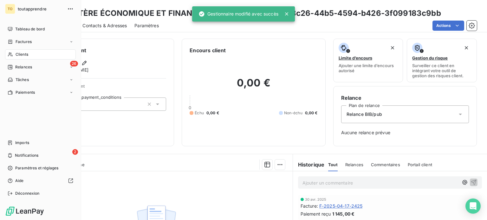
click at [22, 57] on span "Clients" at bounding box center [22, 55] width 13 height 6
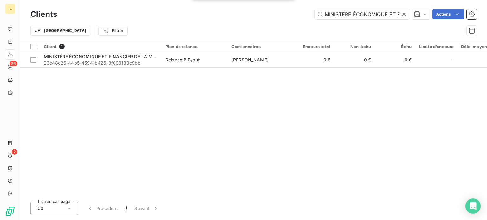
scroll to position [0, 65]
click at [402, 16] on icon at bounding box center [403, 14] width 3 height 3
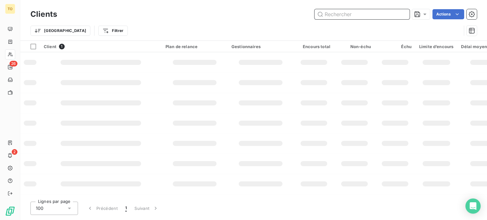
click at [375, 16] on input "text" at bounding box center [361, 14] width 95 height 10
paste input "CSE PAULSTRA SNC"
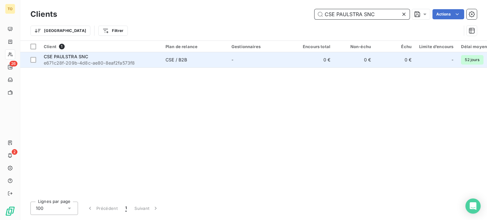
type input "CSE PAULSTRA SNC"
click at [121, 66] on span "e671c28f-209b-4d8c-ae80-8eaf2fa573f8" at bounding box center [101, 63] width 114 height 6
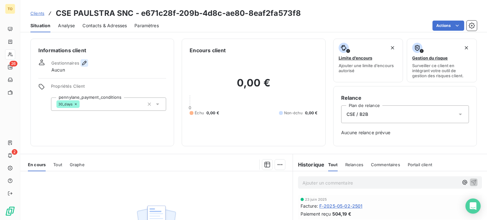
click at [87, 65] on icon "button" at bounding box center [84, 63] width 4 height 4
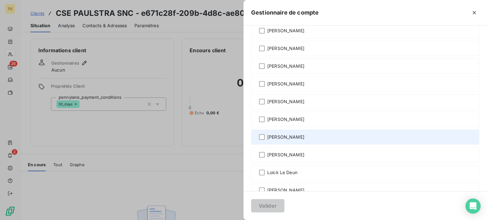
scroll to position [222, 0]
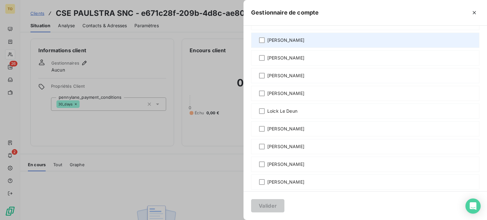
drag, startPoint x: 218, startPoint y: 99, endPoint x: 217, endPoint y: 102, distance: 3.3
click at [267, 43] on span "Guillaume Laurent" at bounding box center [285, 40] width 37 height 6
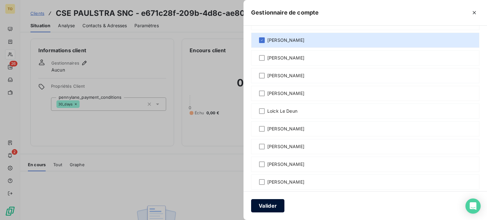
click at [251, 205] on button "Valider" at bounding box center [267, 205] width 33 height 13
